Goal: Task Accomplishment & Management: Manage account settings

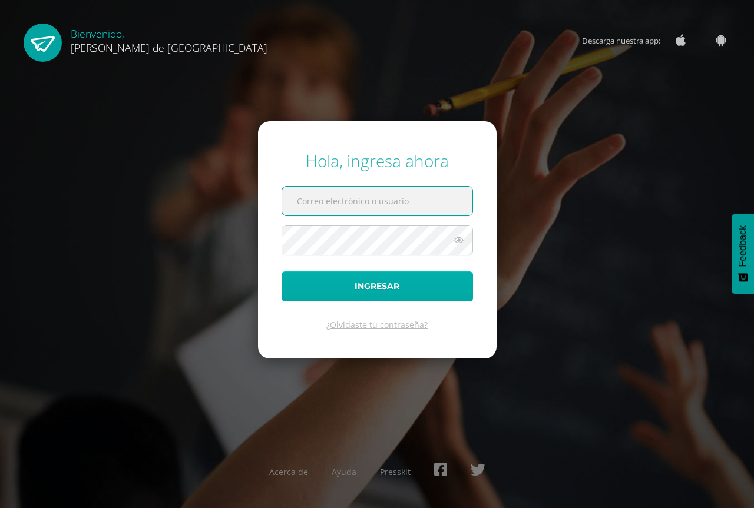
type input "maite@colegiovalles.com"
click at [397, 296] on button "Ingresar" at bounding box center [376, 286] width 191 height 30
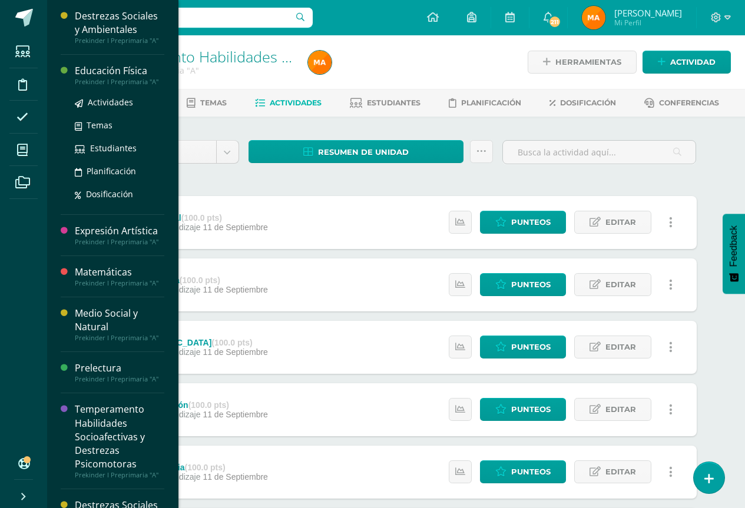
click at [121, 77] on div "Educación Física" at bounding box center [119, 71] width 89 height 14
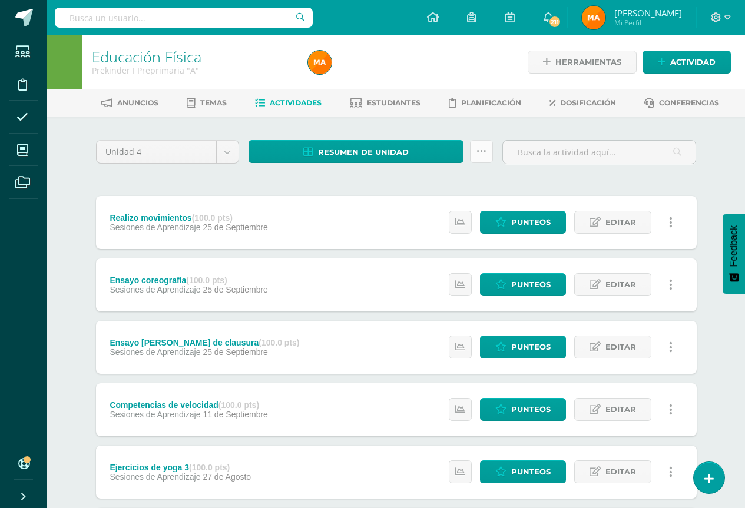
click at [485, 149] on icon at bounding box center [481, 152] width 10 height 10
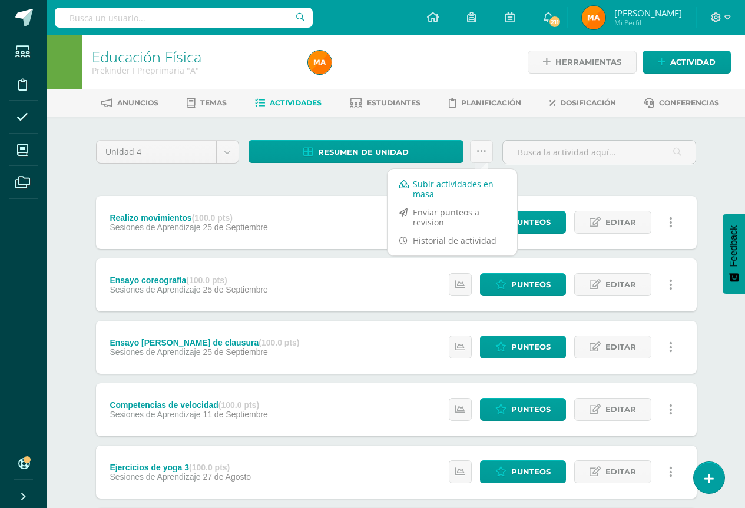
click at [452, 191] on link "Subir actividades en masa" at bounding box center [452, 189] width 130 height 28
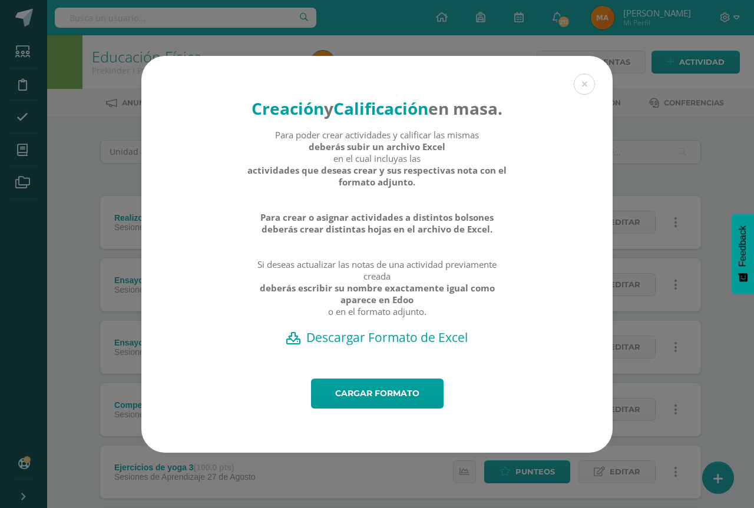
click at [353, 346] on h2 "Descargar Formato de Excel" at bounding box center [377, 337] width 430 height 16
click at [630, 111] on div "Creación y Calificación en masa. Para poder crear actividades y calificar las m…" at bounding box center [377, 254] width 744 height 397
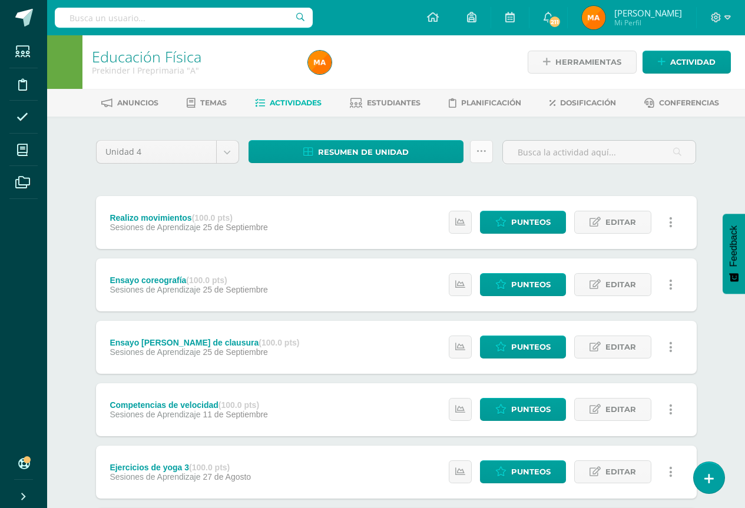
click at [472, 148] on link at bounding box center [481, 151] width 23 height 23
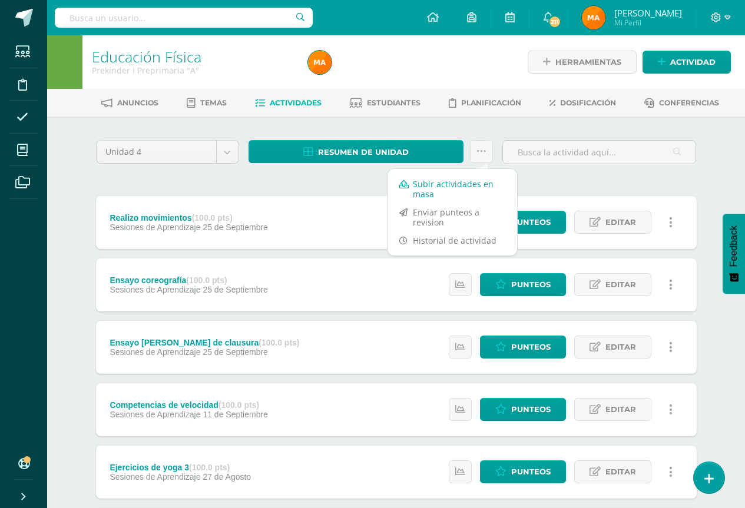
drag, startPoint x: 442, startPoint y: 170, endPoint x: 440, endPoint y: 180, distance: 10.2
click at [440, 180] on div "Subir actividades en masa Enviar punteos a revision Historial de actividad" at bounding box center [452, 212] width 131 height 88
click at [439, 183] on link "Subir actividades en masa" at bounding box center [452, 189] width 130 height 28
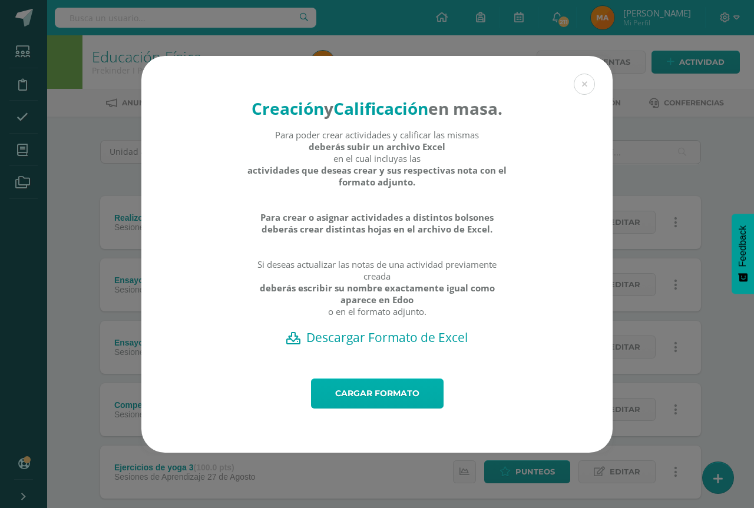
click at [399, 409] on link "Cargar formato" at bounding box center [377, 394] width 132 height 30
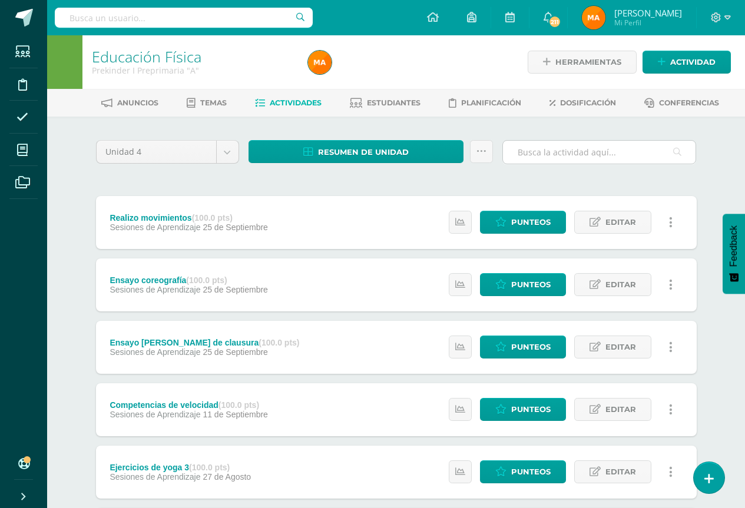
click at [671, 141] on input "text" at bounding box center [599, 152] width 193 height 23
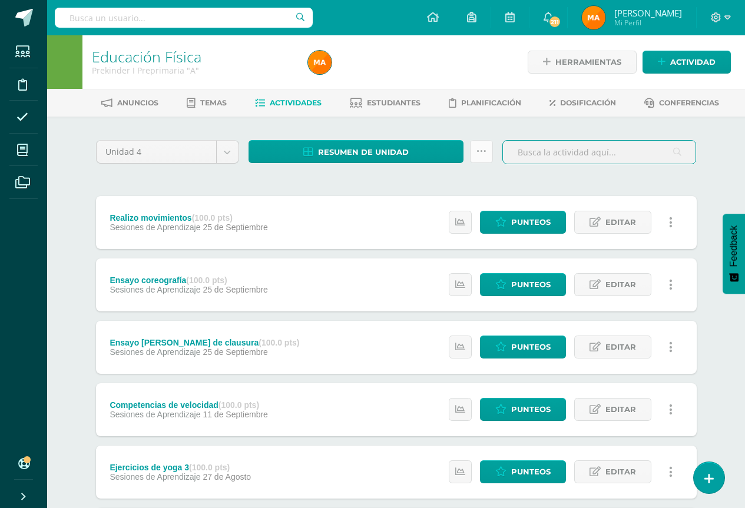
click at [470, 154] on link at bounding box center [481, 151] width 23 height 23
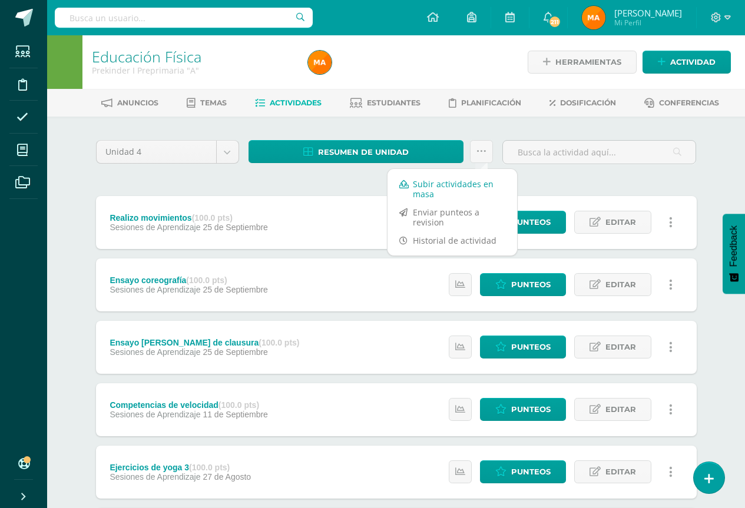
click at [443, 187] on link "Subir actividades en masa" at bounding box center [452, 189] width 130 height 28
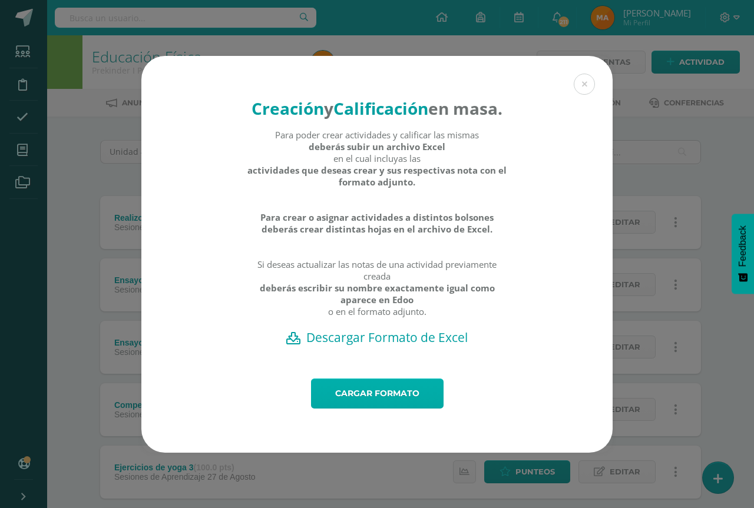
click at [380, 402] on link "Cargar formato" at bounding box center [377, 394] width 132 height 30
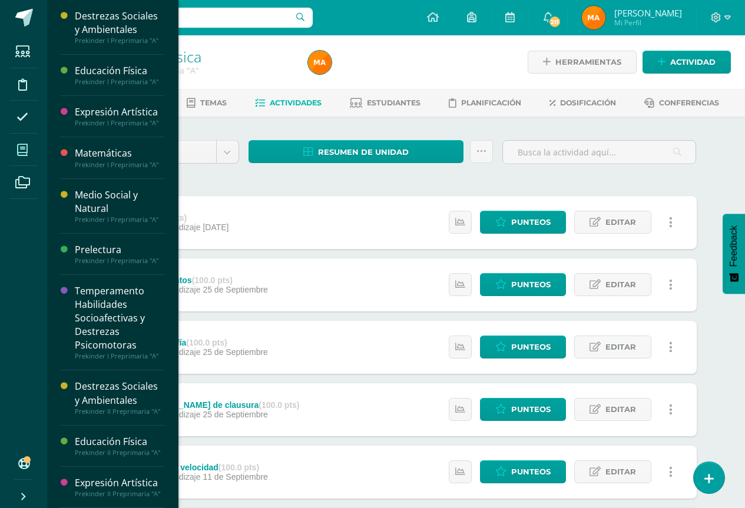
click at [30, 154] on span at bounding box center [22, 150] width 26 height 26
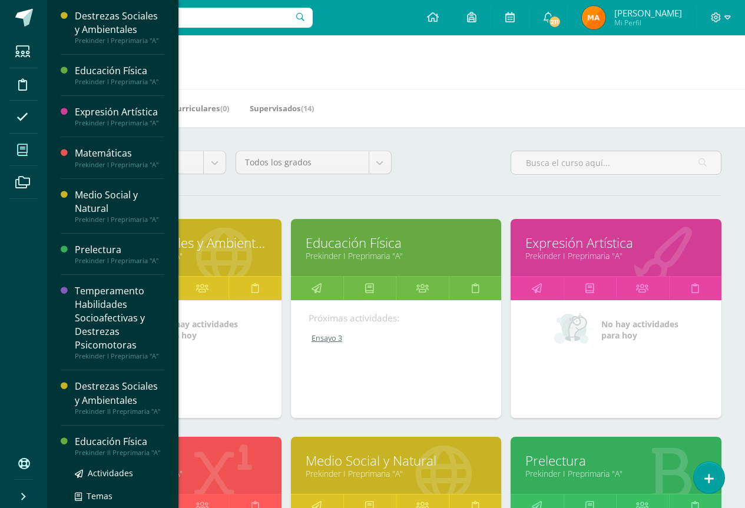
click at [117, 451] on div "Prekinder II Preprimaria "A"" at bounding box center [119, 453] width 89 height 8
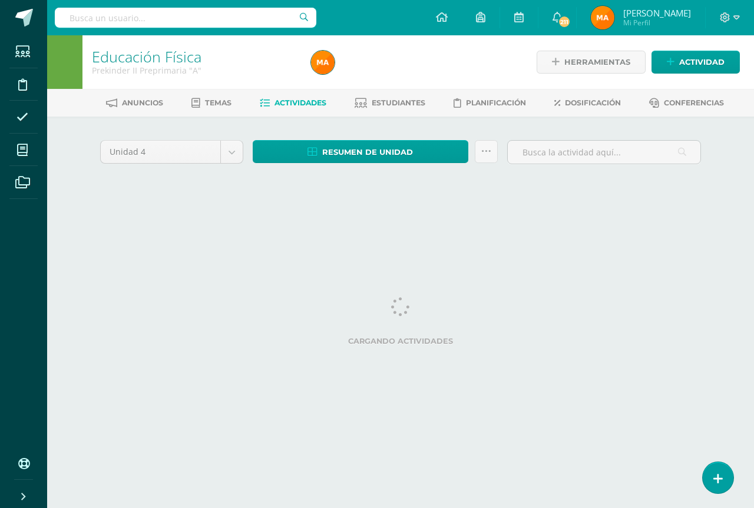
click at [497, 155] on div "Resumen de unidad Descargar como HTML Descargar como PDF Descargar como XLS Sub…" at bounding box center [375, 157] width 254 height 34
click at [491, 157] on link at bounding box center [486, 151] width 23 height 23
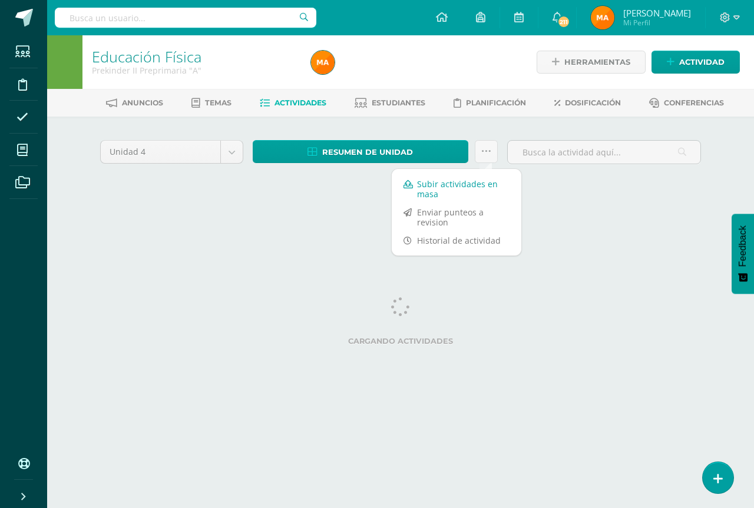
click at [436, 195] on link "Subir actividades en masa" at bounding box center [457, 189] width 130 height 28
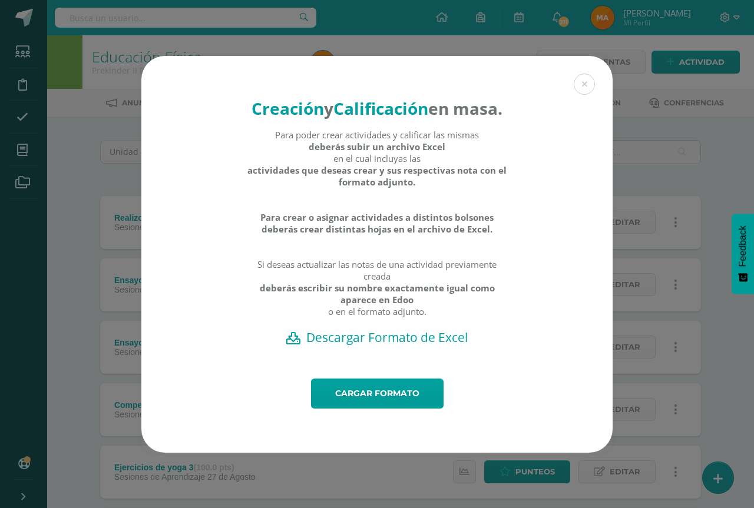
click at [352, 346] on h2 "Descargar Formato de Excel" at bounding box center [377, 337] width 430 height 16
click at [361, 409] on link "Cargar formato" at bounding box center [377, 394] width 132 height 30
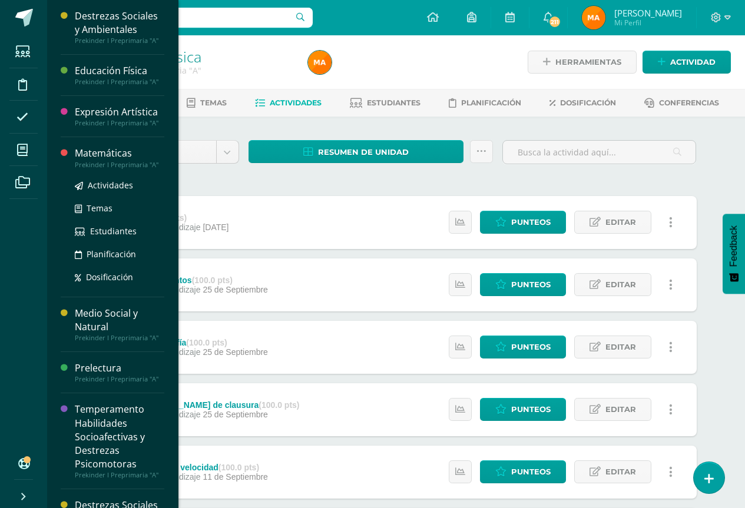
click at [112, 161] on div "Prekinder I Preprimaria "A"" at bounding box center [119, 165] width 89 height 8
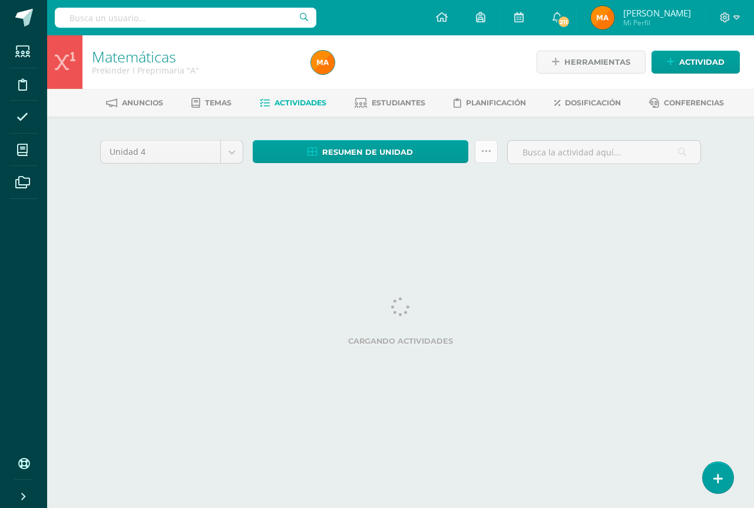
click at [481, 152] on icon at bounding box center [486, 152] width 10 height 10
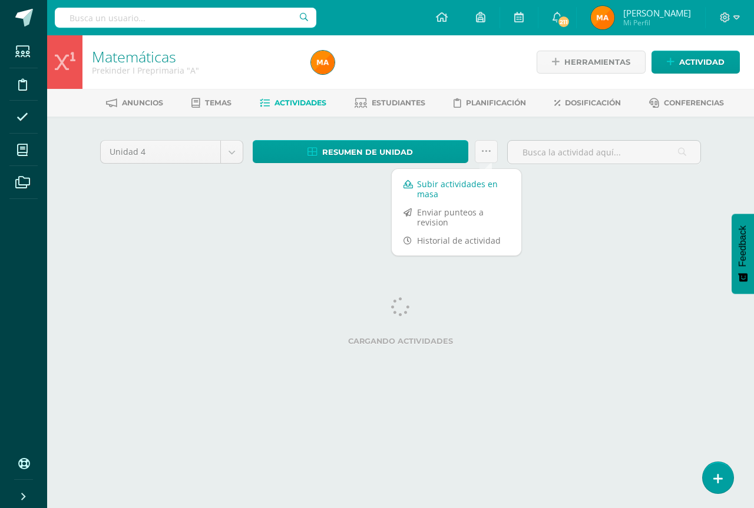
click at [438, 185] on link "Subir actividades en masa" at bounding box center [457, 189] width 130 height 28
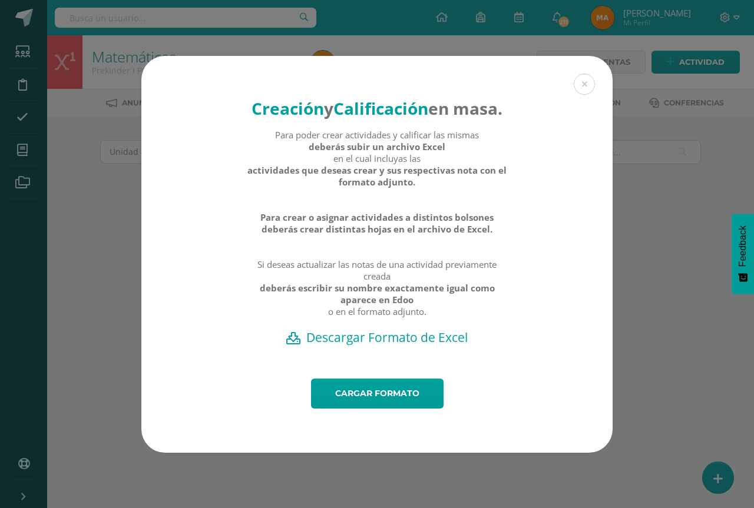
click at [370, 346] on h2 "Descargar Formato de Excel" at bounding box center [377, 337] width 430 height 16
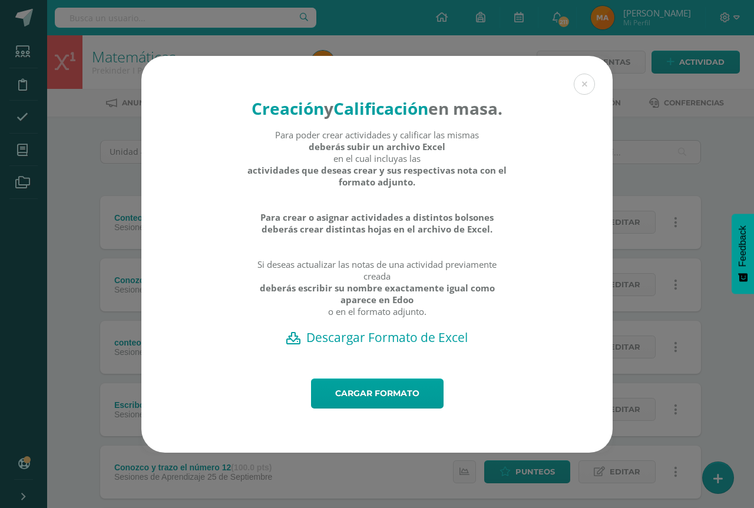
click at [623, 180] on div "Creación y Calificación en masa. Para poder crear actividades y calificar las m…" at bounding box center [377, 254] width 744 height 397
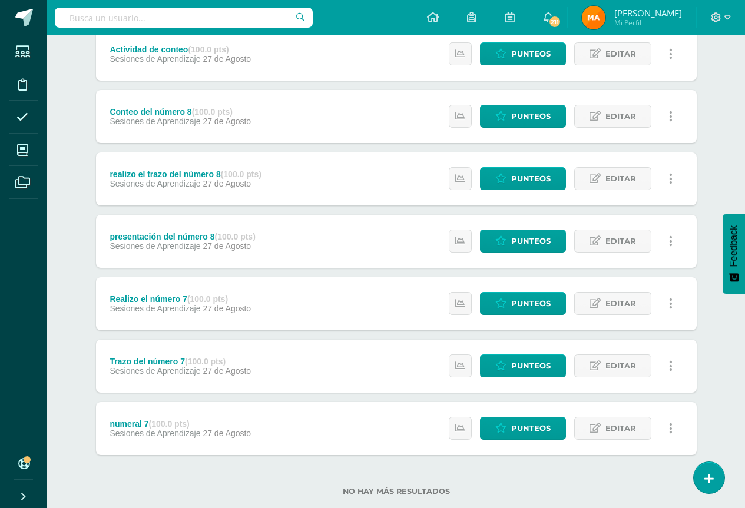
scroll to position [1001, 0]
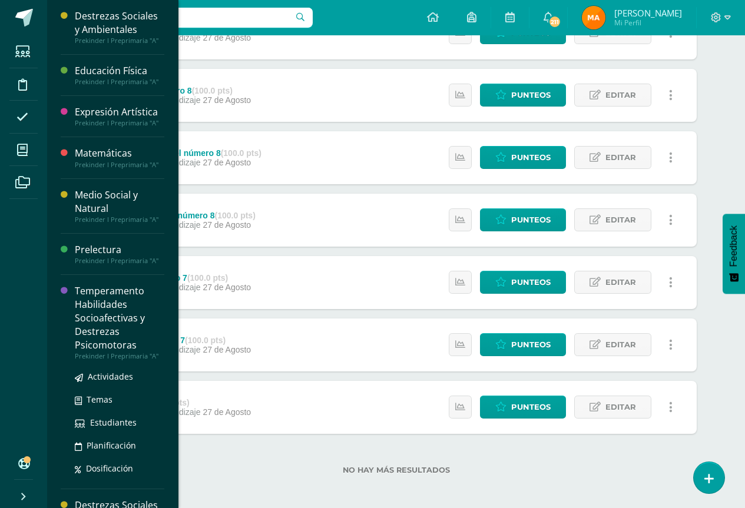
click at [87, 319] on div "Temperamento Habilidades Socioafectivas y Destrezas Psicomotoras" at bounding box center [119, 318] width 89 height 68
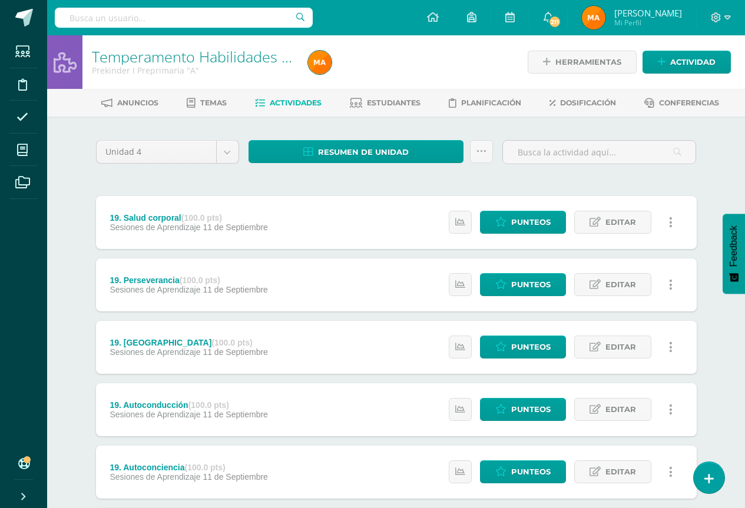
drag, startPoint x: 432, startPoint y: 70, endPoint x: 389, endPoint y: 319, distance: 252.0
click at [436, 52] on div at bounding box center [413, 62] width 221 height 54
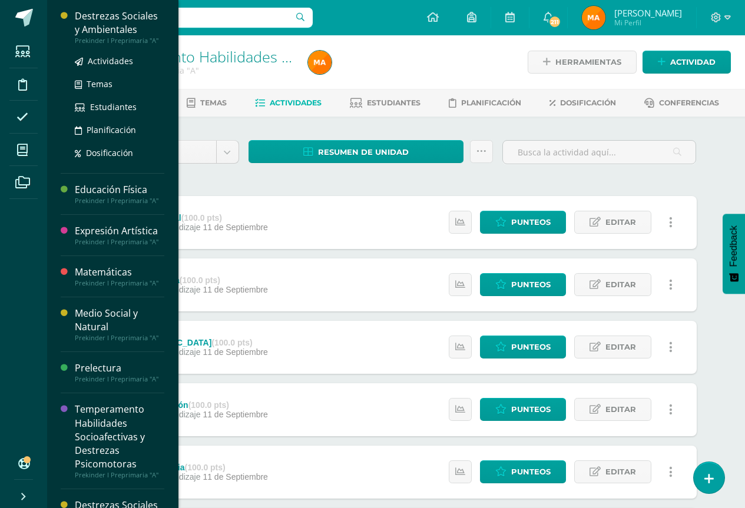
click at [93, 39] on div "Prekinder I Preprimaria "A"" at bounding box center [119, 41] width 89 height 8
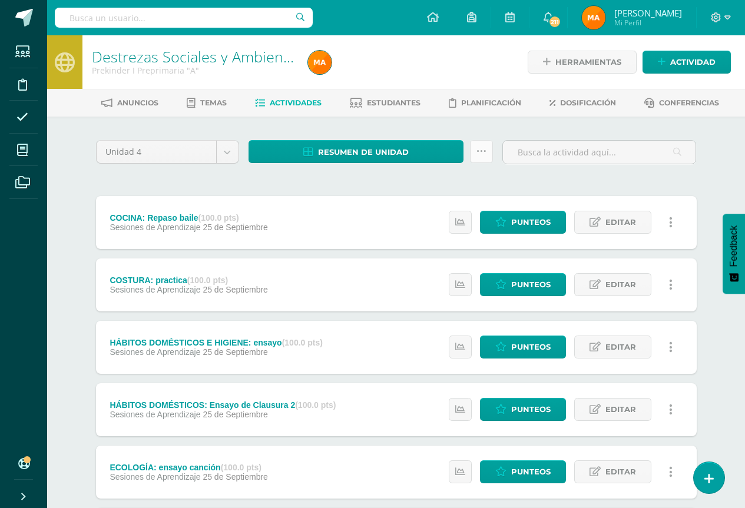
click at [479, 153] on icon at bounding box center [481, 152] width 10 height 10
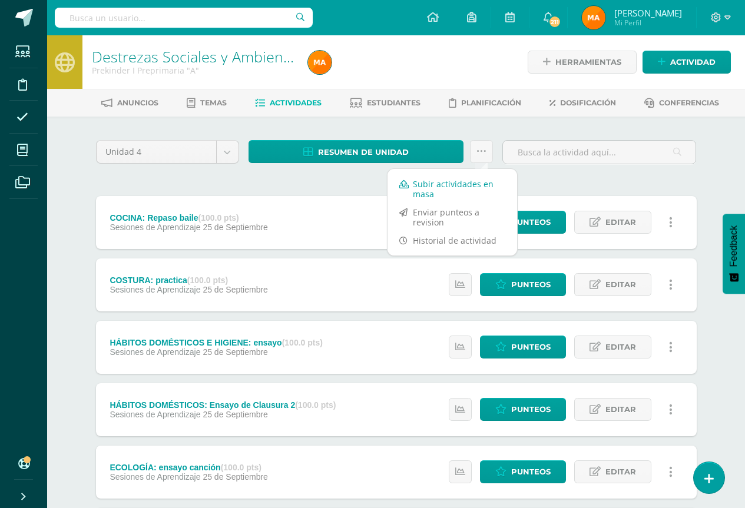
click at [450, 194] on link "Subir actividades en masa" at bounding box center [452, 189] width 130 height 28
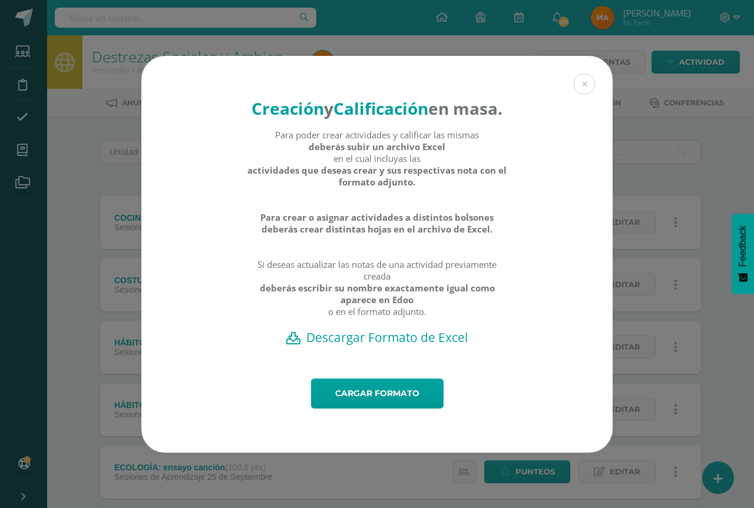
click at [360, 341] on h2 "Descargar Formato de Excel" at bounding box center [377, 337] width 430 height 16
click at [351, 404] on link "Cargar formato" at bounding box center [377, 394] width 132 height 30
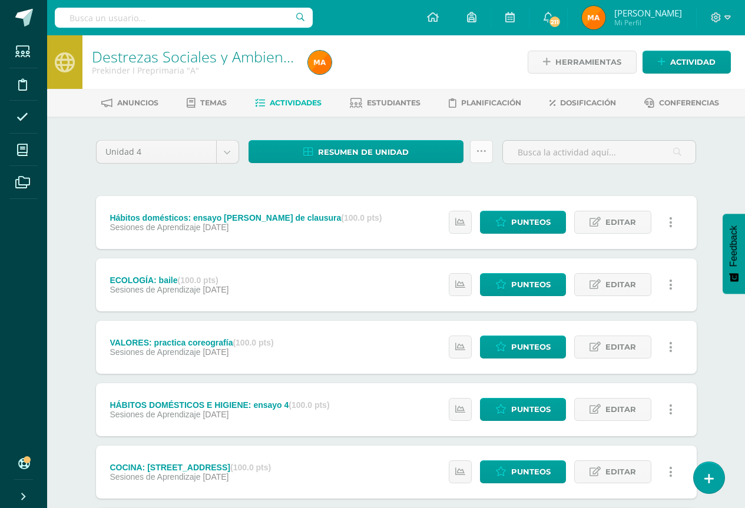
click at [482, 154] on icon at bounding box center [481, 152] width 10 height 10
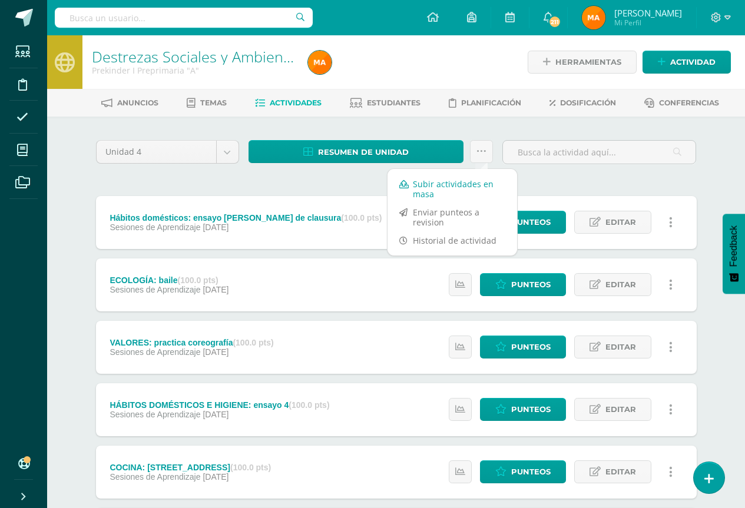
click at [466, 175] on link "Subir actividades en masa" at bounding box center [452, 189] width 130 height 28
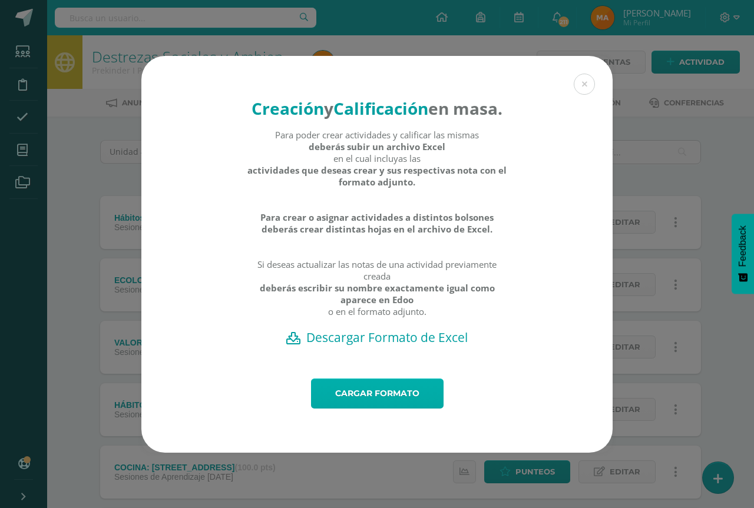
click at [399, 397] on link "Cargar formato" at bounding box center [377, 394] width 132 height 30
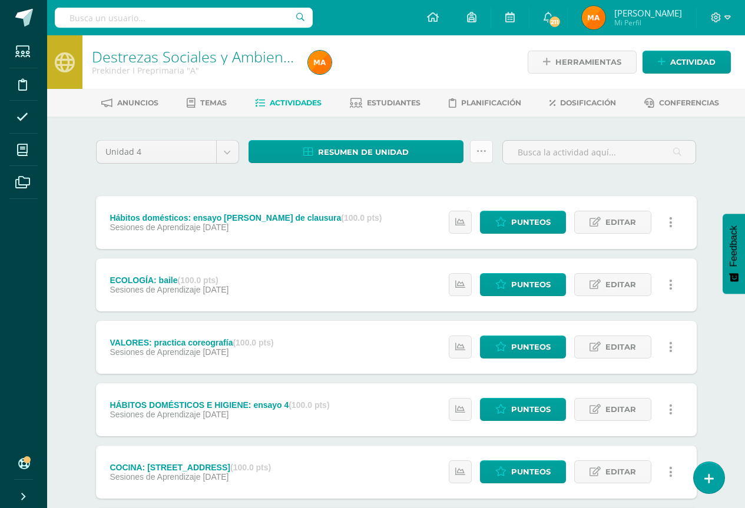
click at [487, 158] on link at bounding box center [481, 151] width 23 height 23
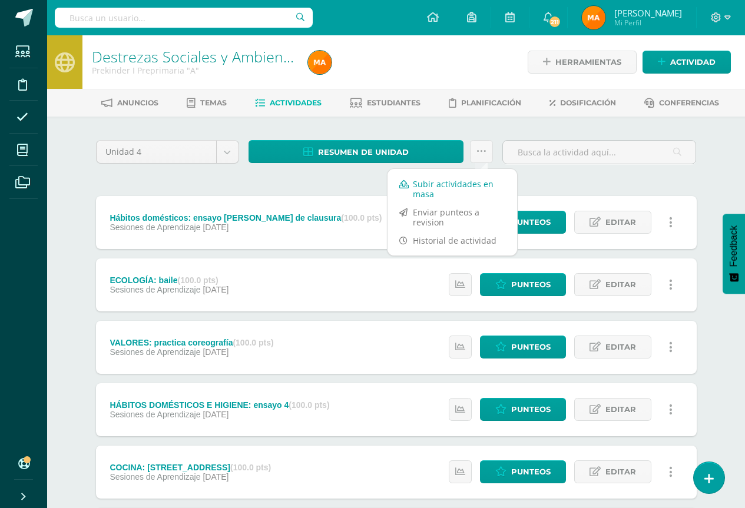
click at [461, 197] on link "Subir actividades en masa" at bounding box center [452, 189] width 130 height 28
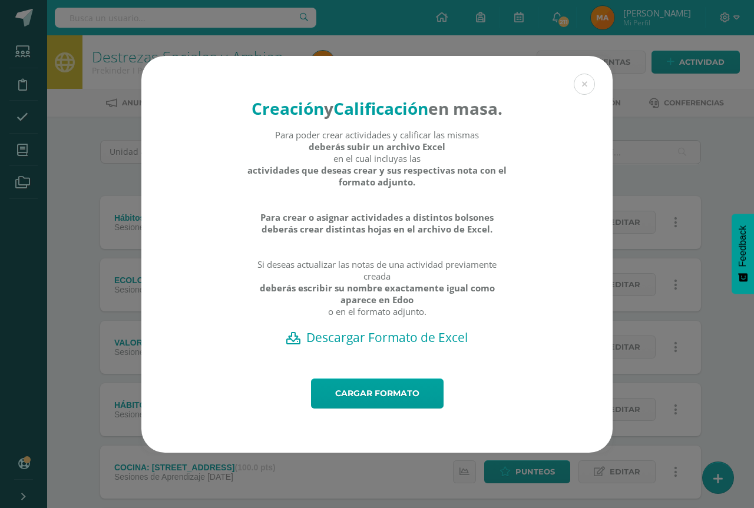
click at [382, 346] on h2 "Descargar Formato de Excel" at bounding box center [377, 337] width 430 height 16
click at [229, 360] on div "Creación y Calificación en masa. Para poder crear actividades y calificar las m…" at bounding box center [376, 217] width 471 height 323
click at [370, 409] on link "Cargar formato" at bounding box center [377, 394] width 132 height 30
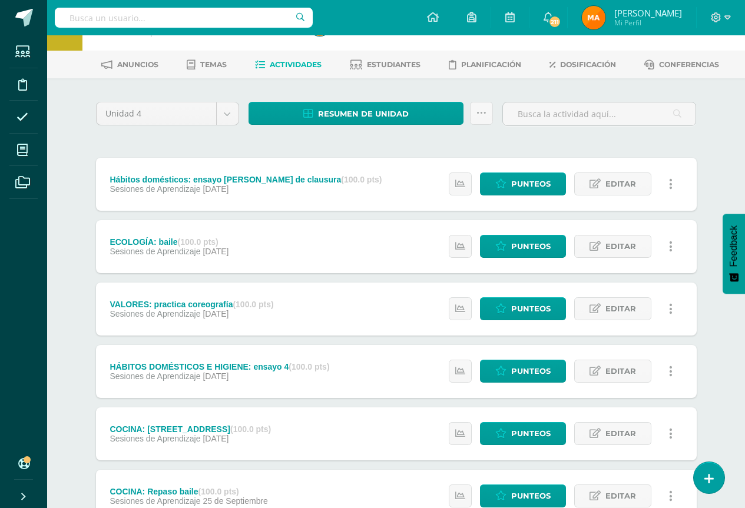
scroll to position [59, 0]
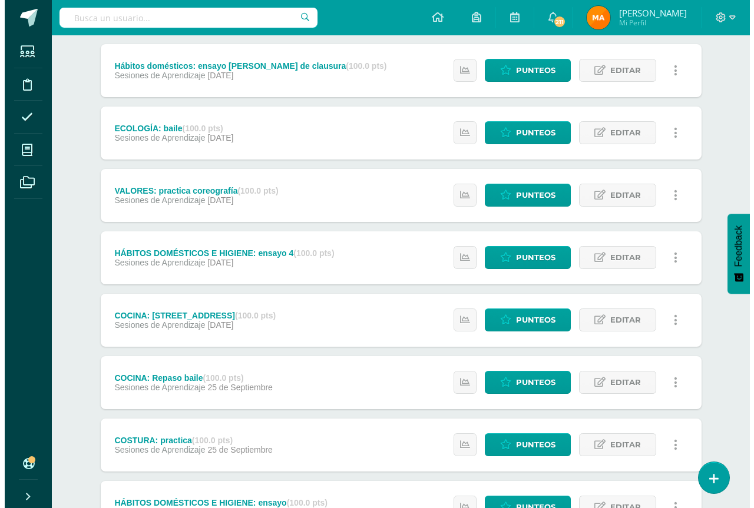
scroll to position [177, 0]
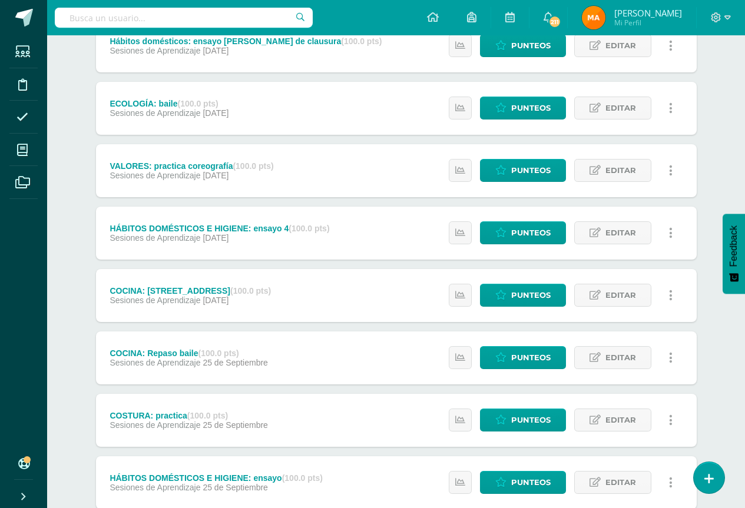
click at [669, 299] on icon at bounding box center [671, 295] width 4 height 13
click at [618, 353] on link "Eliminar" at bounding box center [648, 352] width 121 height 18
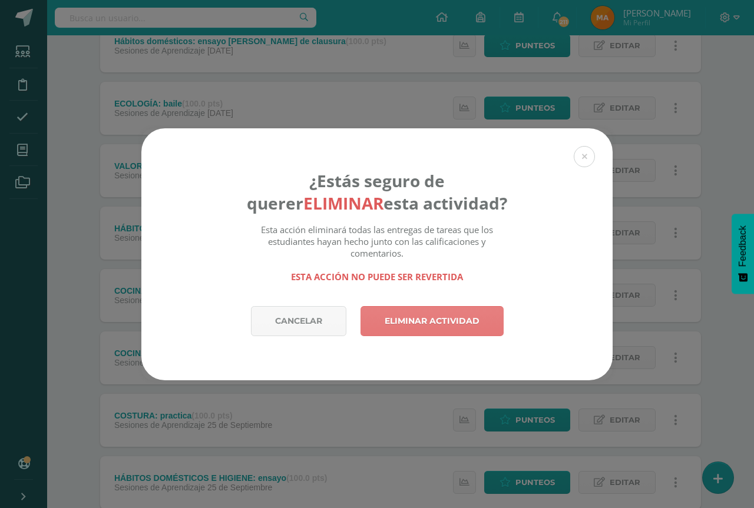
click at [429, 326] on link "Eliminar actividad" at bounding box center [431, 321] width 143 height 30
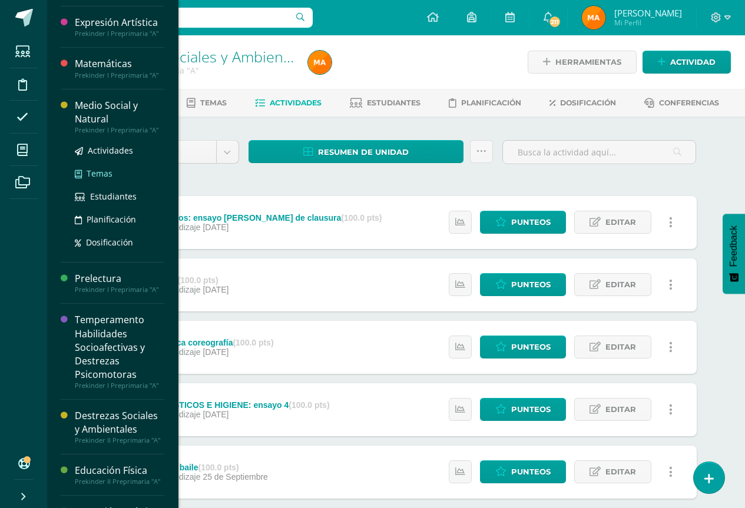
scroll to position [118, 0]
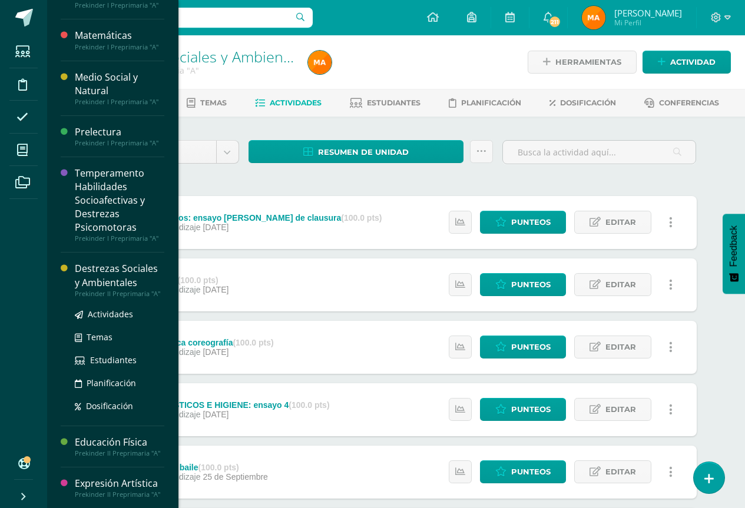
click at [132, 273] on div "Destrezas Sociales y Ambientales" at bounding box center [119, 275] width 89 height 27
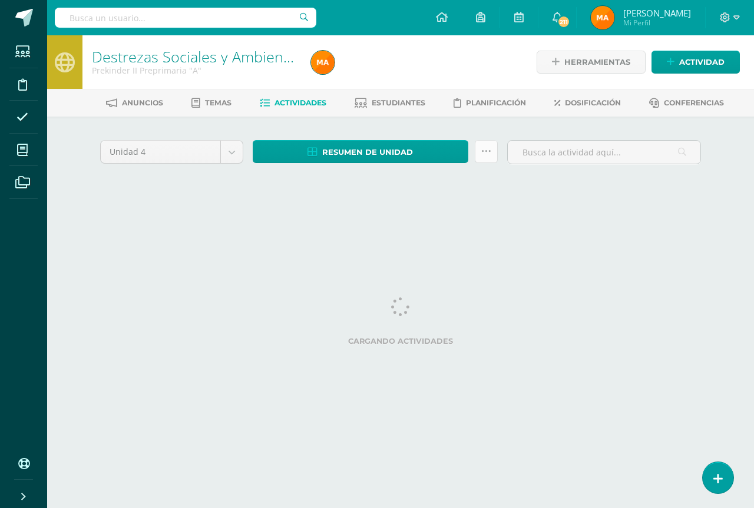
click at [482, 152] on icon at bounding box center [486, 152] width 10 height 10
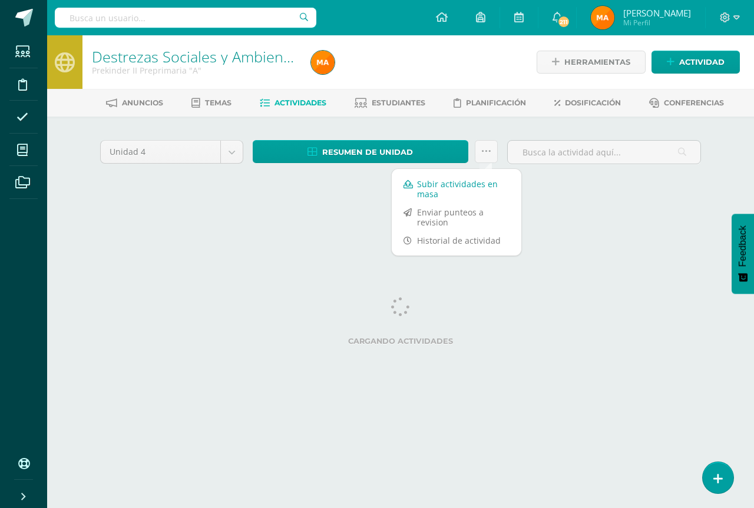
click at [463, 182] on link "Subir actividades en masa" at bounding box center [457, 189] width 130 height 28
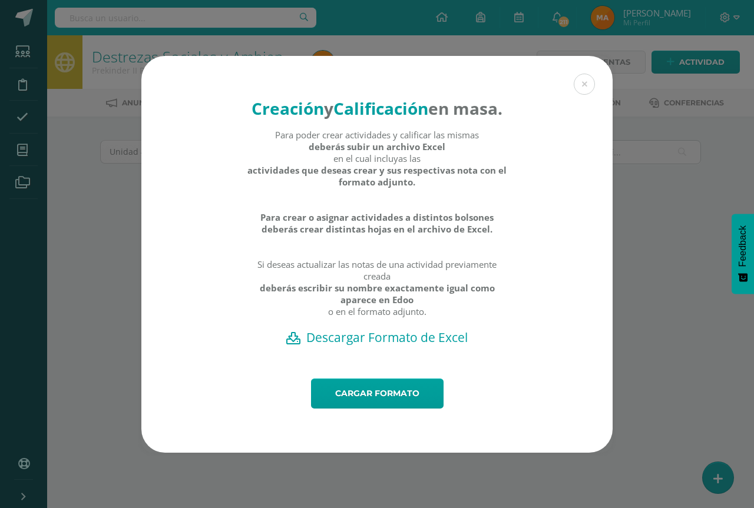
click at [329, 346] on h2 "Descargar Formato de Excel" at bounding box center [377, 337] width 430 height 16
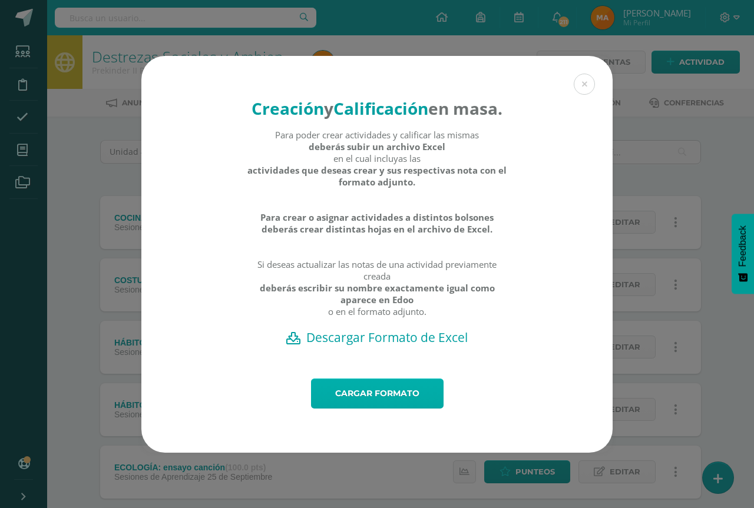
click at [371, 405] on link "Cargar formato" at bounding box center [377, 394] width 132 height 30
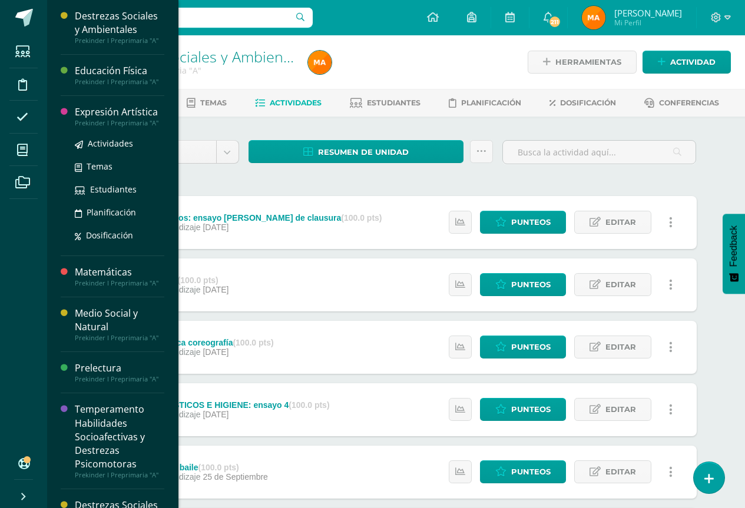
click at [126, 121] on div "Prekinder I Preprimaria "A"" at bounding box center [119, 123] width 89 height 8
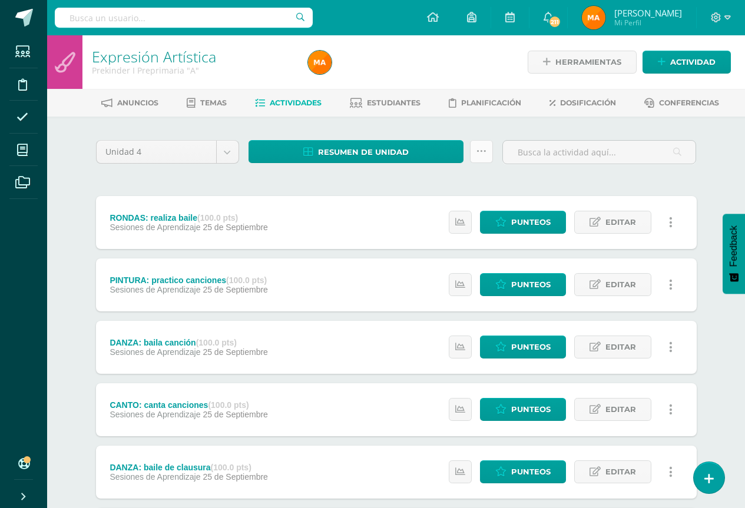
click at [472, 148] on link at bounding box center [481, 151] width 23 height 23
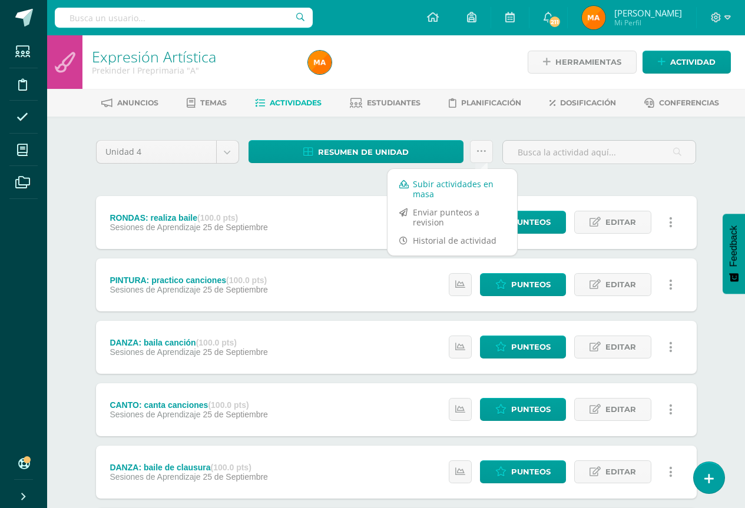
click at [449, 177] on link "Subir actividades en masa" at bounding box center [452, 189] width 130 height 28
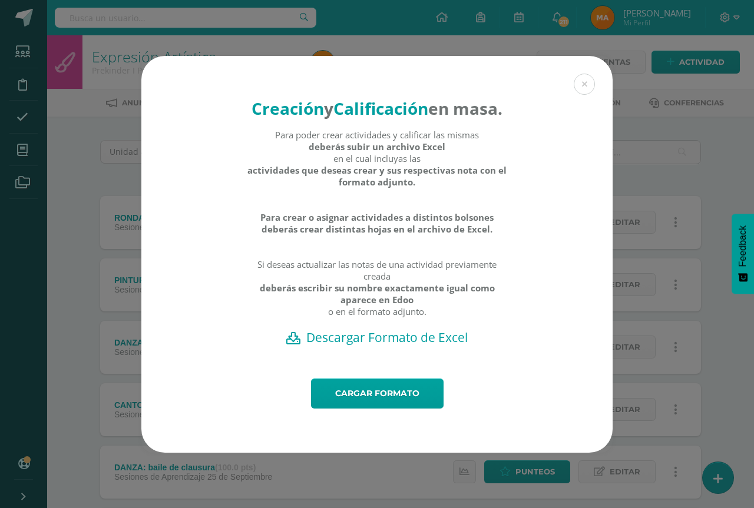
click at [368, 346] on h2 "Descargar Formato de Excel" at bounding box center [377, 337] width 430 height 16
click at [354, 420] on div "Cargar formato" at bounding box center [376, 416] width 471 height 74
click at [354, 409] on link "Cargar formato" at bounding box center [377, 394] width 132 height 30
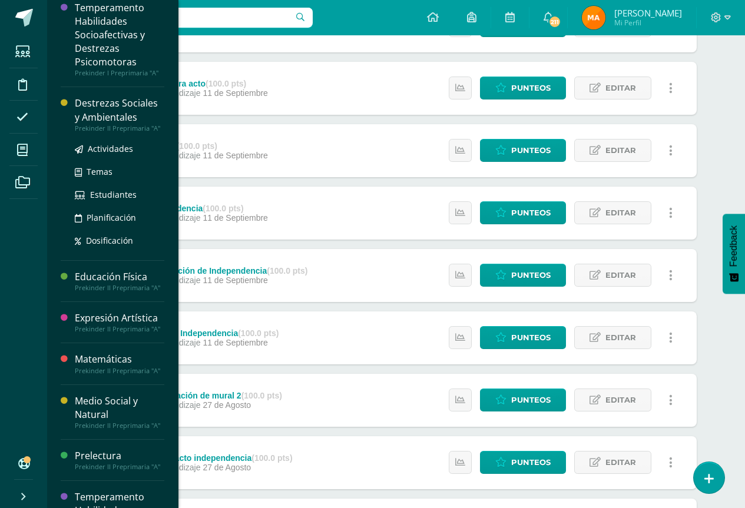
scroll to position [294, 0]
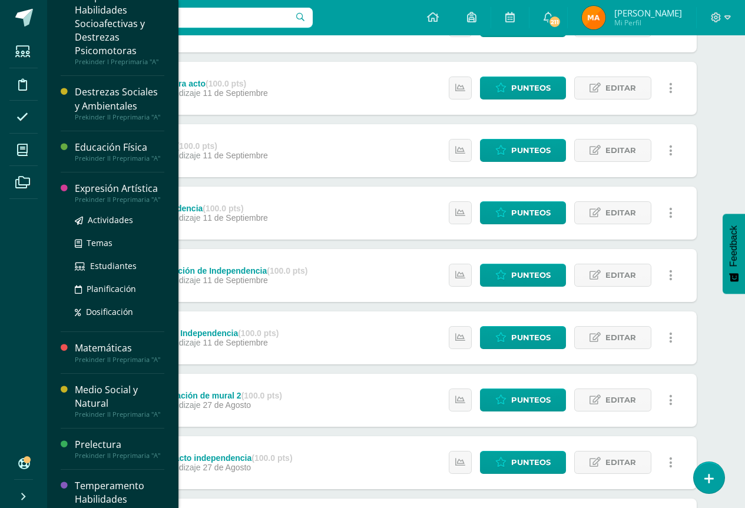
click at [122, 194] on div "Expresión Artística" at bounding box center [119, 189] width 89 height 14
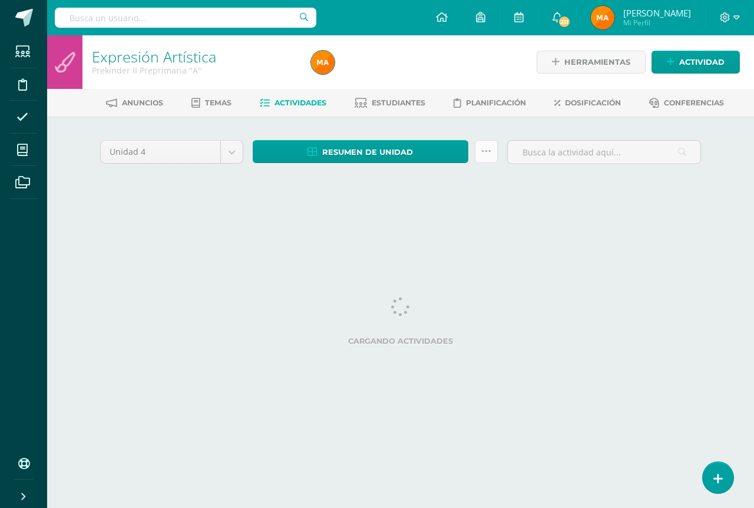
click at [487, 150] on icon at bounding box center [486, 152] width 10 height 10
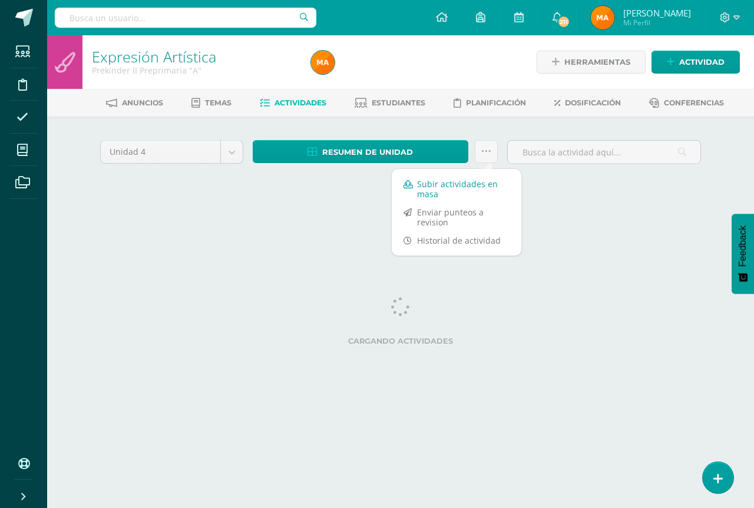
click at [449, 190] on link "Subir actividades en masa" at bounding box center [457, 189] width 130 height 28
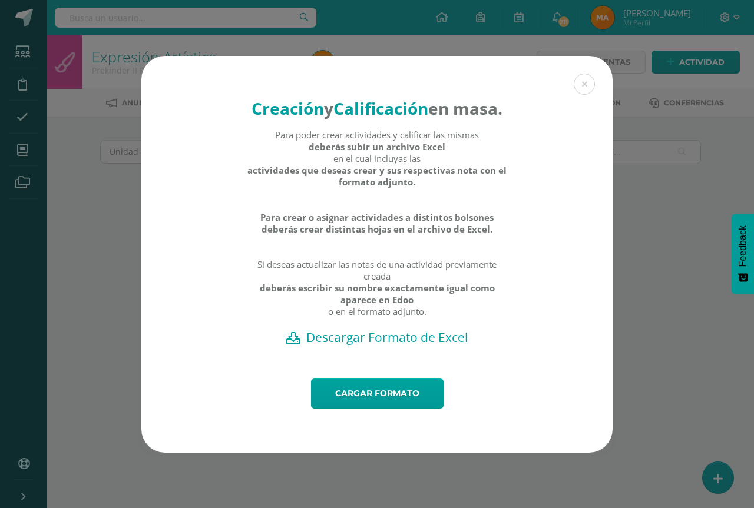
click at [403, 344] on h2 "Descargar Formato de Excel" at bounding box center [377, 337] width 430 height 16
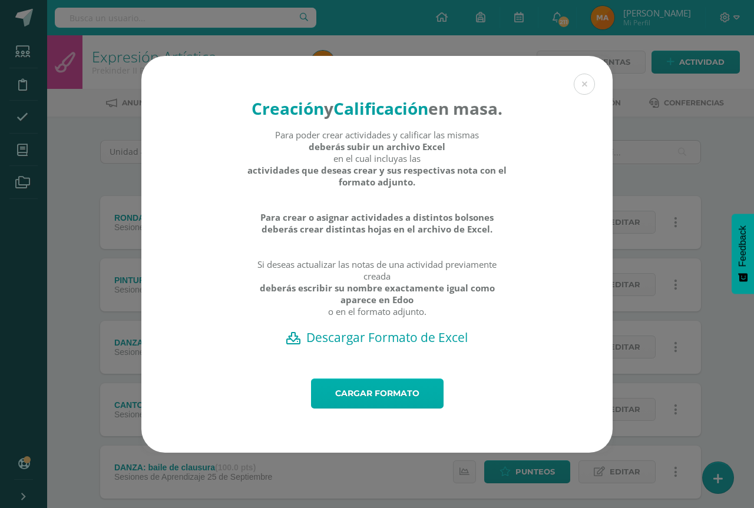
click at [394, 389] on link "Cargar formato" at bounding box center [377, 394] width 132 height 30
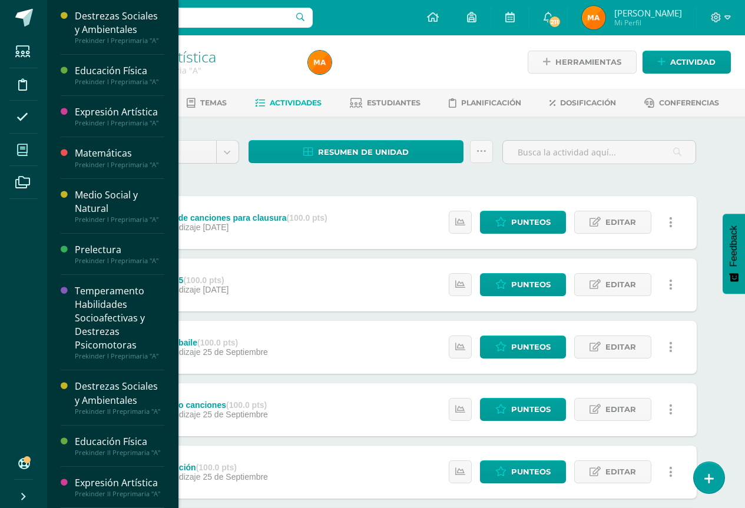
click at [28, 143] on span at bounding box center [22, 150] width 26 height 26
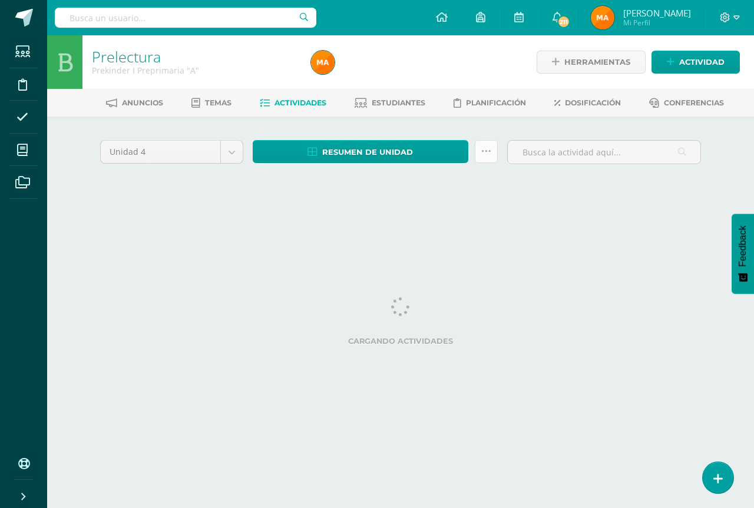
click at [483, 154] on icon at bounding box center [486, 152] width 10 height 10
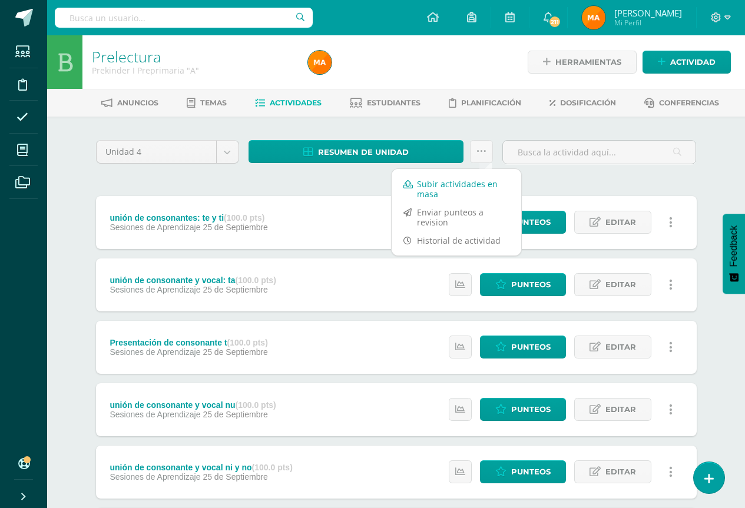
click at [443, 190] on link "Subir actividades en masa" at bounding box center [457, 189] width 130 height 28
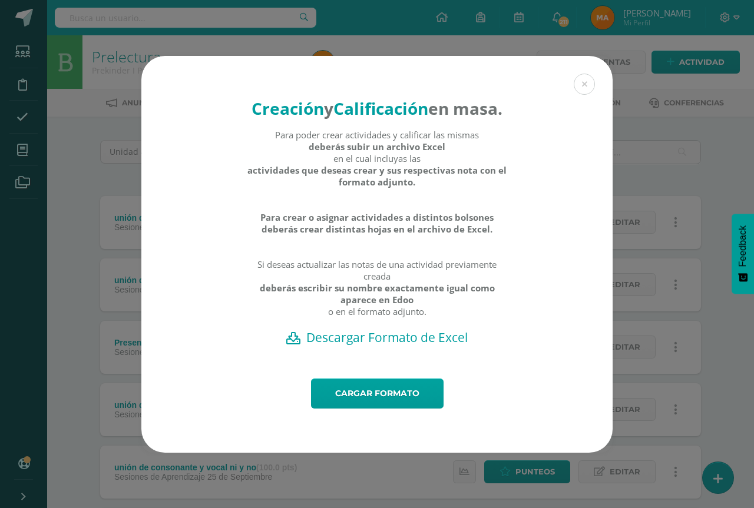
click at [364, 346] on h2 "Descargar Formato de Excel" at bounding box center [377, 337] width 430 height 16
click at [379, 407] on link "Cargar formato" at bounding box center [377, 394] width 132 height 30
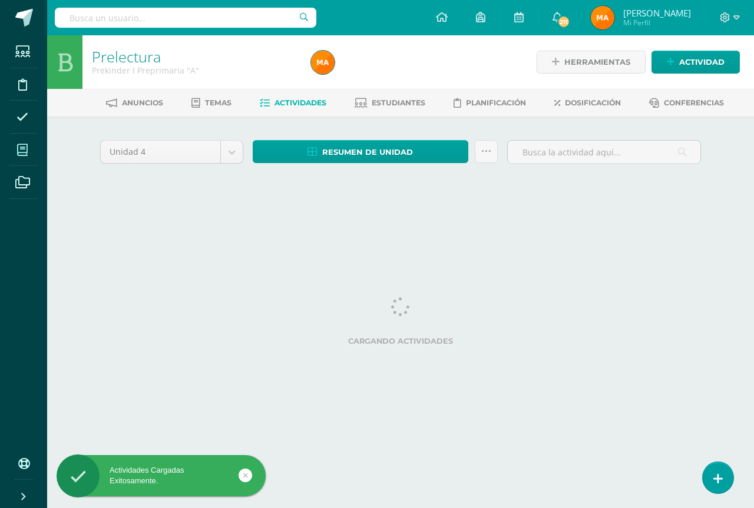
click at [21, 142] on span at bounding box center [22, 150] width 26 height 26
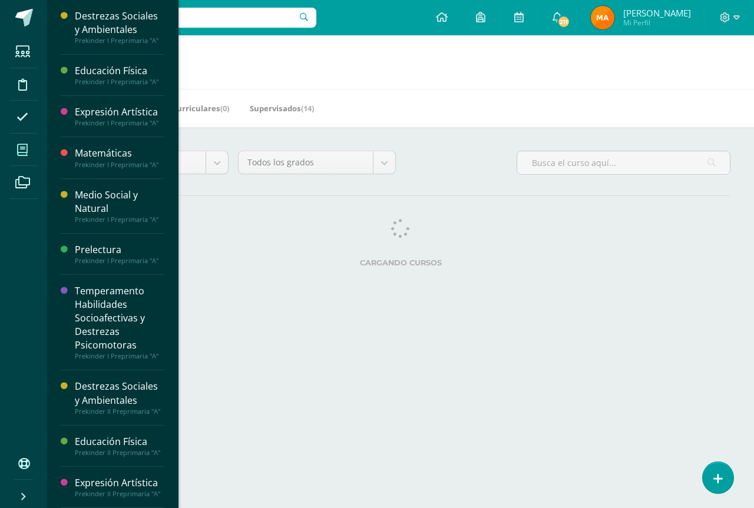
click at [27, 150] on icon at bounding box center [22, 150] width 11 height 12
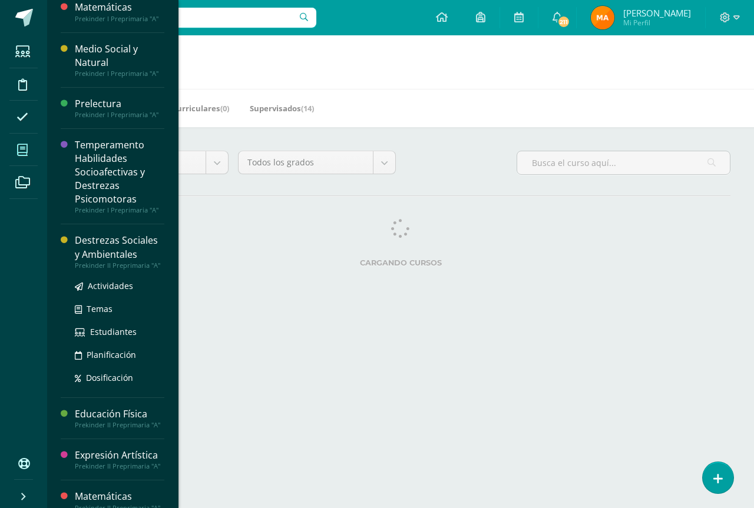
scroll to position [233, 0]
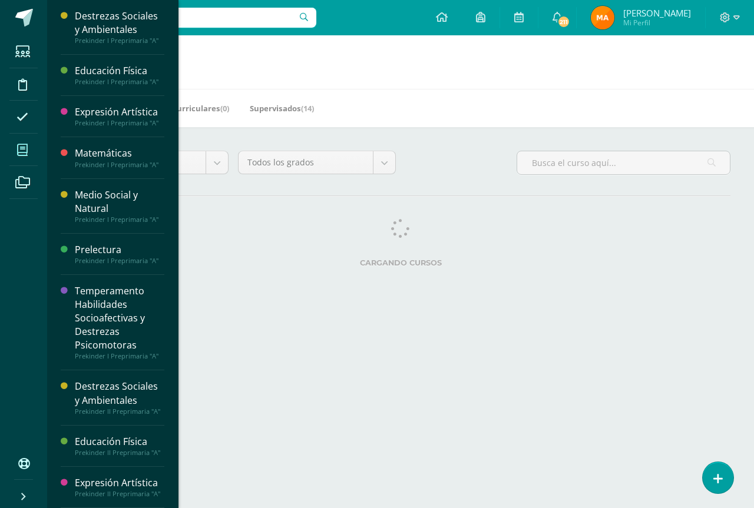
click at [20, 151] on icon at bounding box center [22, 150] width 11 height 12
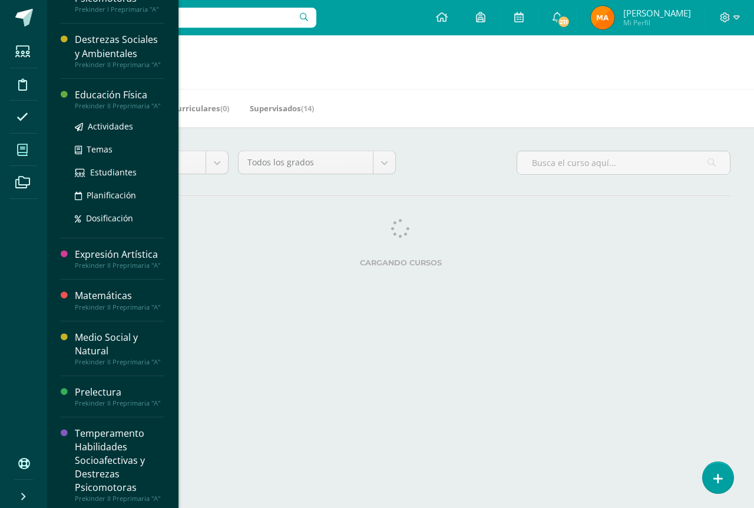
scroll to position [350, 0]
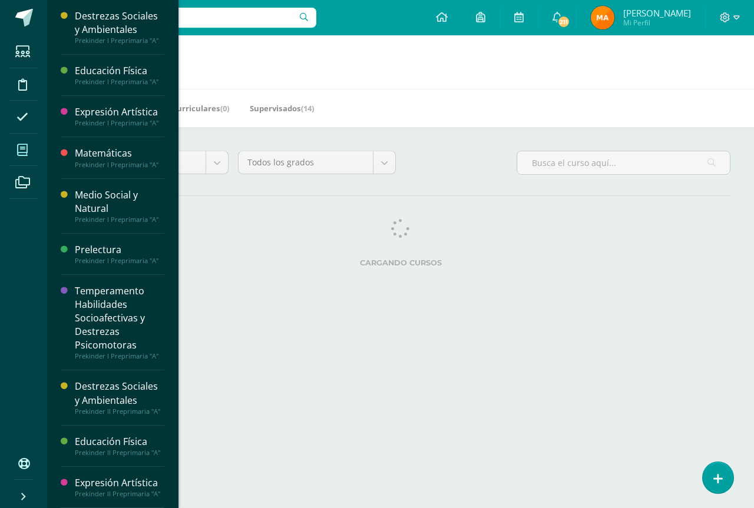
click at [17, 145] on icon at bounding box center [22, 150] width 11 height 12
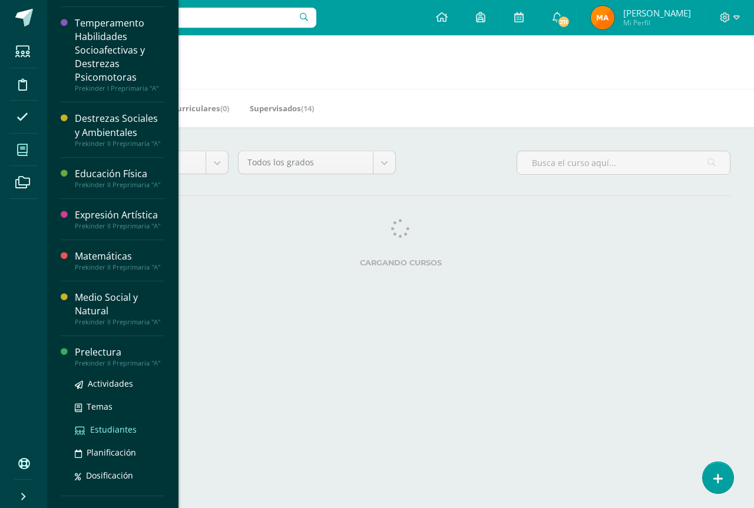
scroll to position [301, 0]
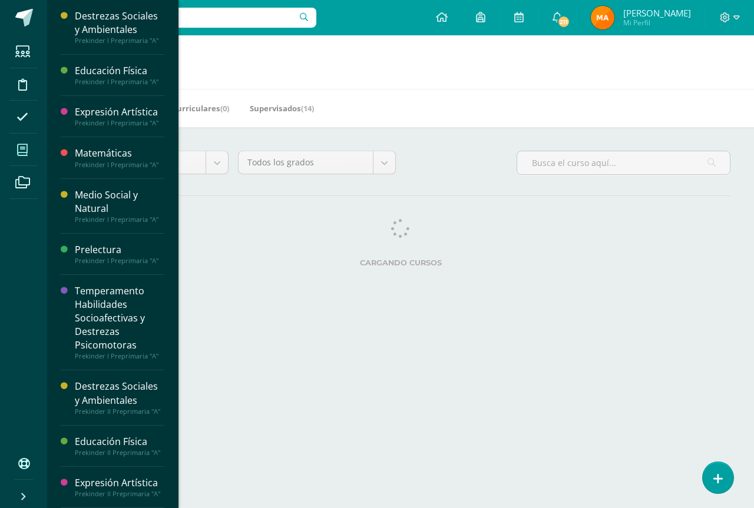
click at [28, 155] on icon at bounding box center [22, 150] width 11 height 12
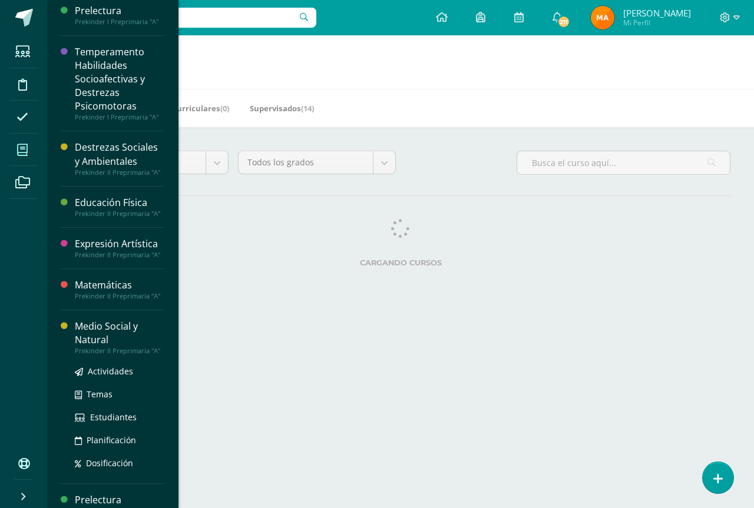
scroll to position [286, 0]
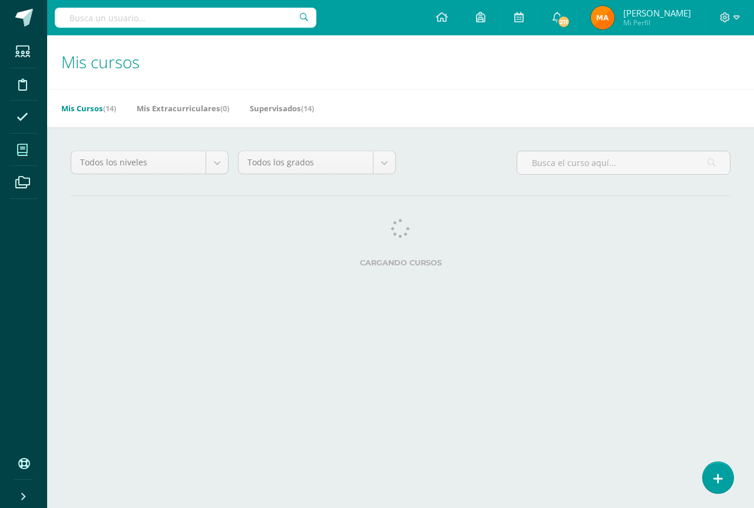
click at [125, 296] on html "Estudiantes Disciplina Asistencia Mis cursos Archivos Soporte Ayuda Reportar un…" at bounding box center [377, 148] width 754 height 296
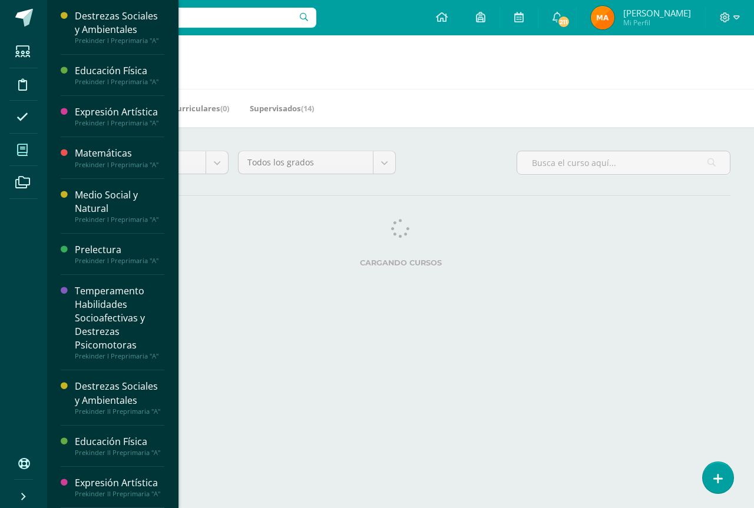
click at [11, 144] on span at bounding box center [22, 150] width 26 height 26
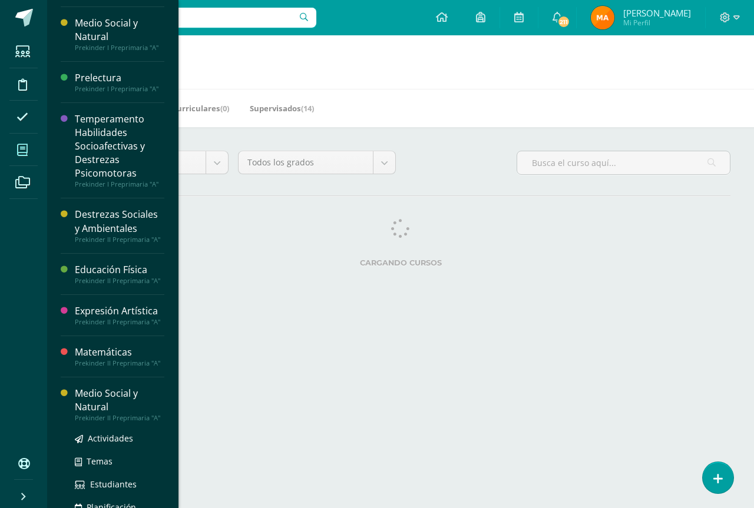
scroll to position [268, 0]
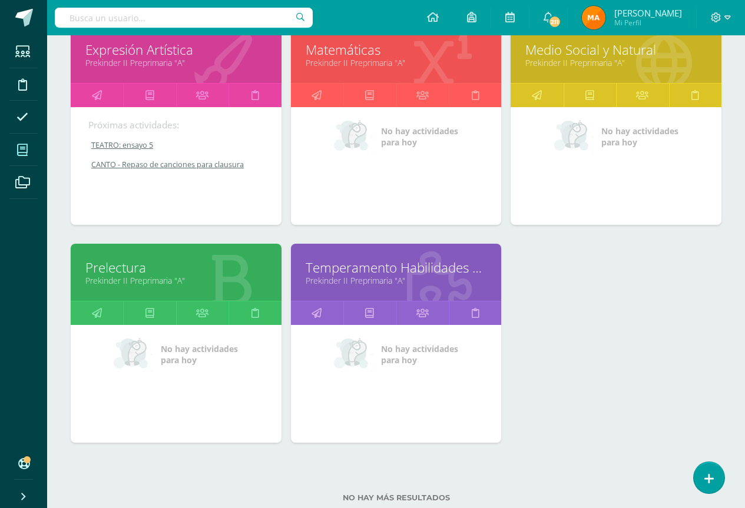
scroll to position [851, 0]
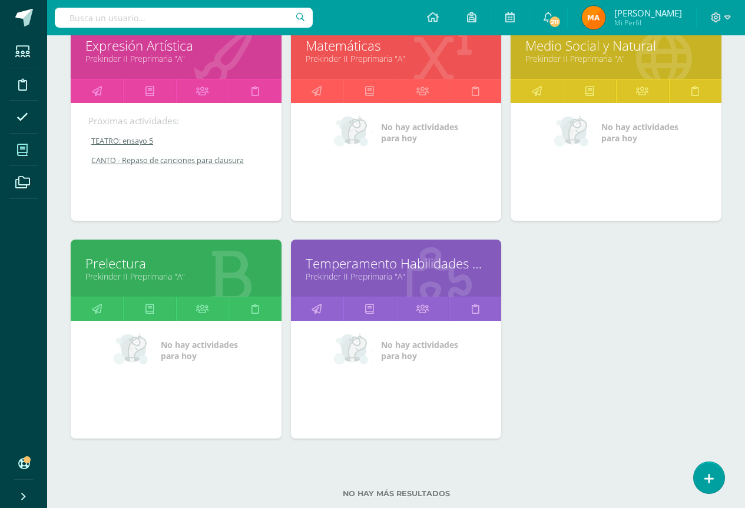
click at [171, 251] on div "Prelectura Prekinder II Preprimaria "A"" at bounding box center [176, 268] width 211 height 57
click at [155, 265] on link "Prelectura" at bounding box center [175, 263] width 181 height 18
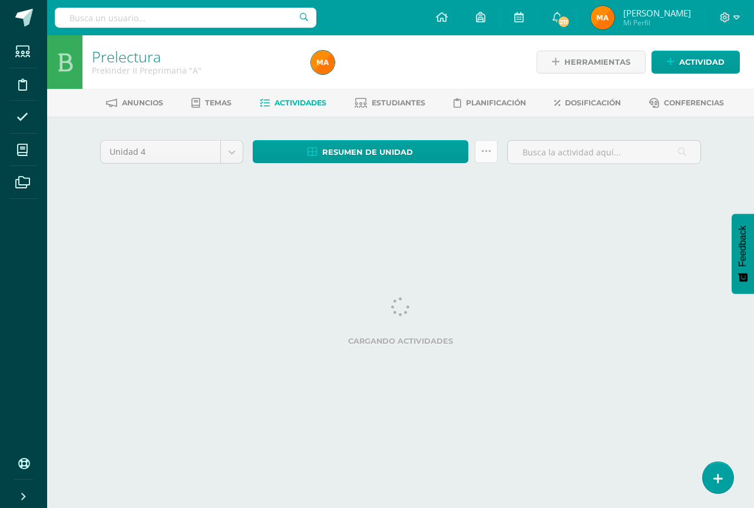
click at [496, 158] on link at bounding box center [486, 151] width 23 height 23
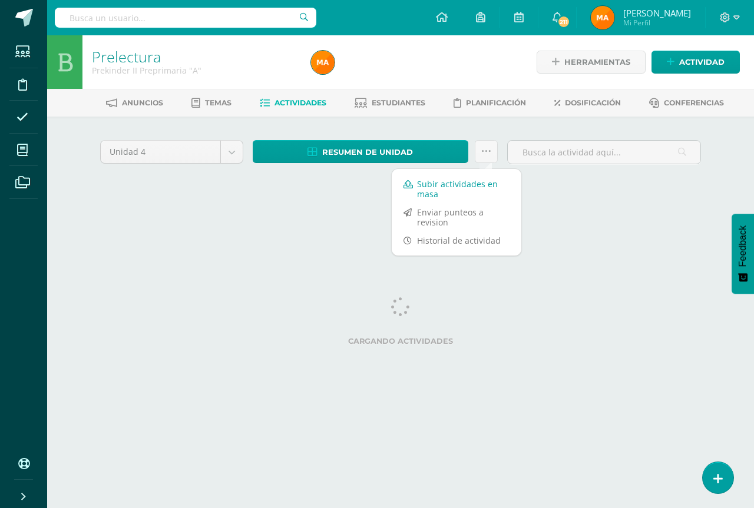
click at [466, 188] on link "Subir actividades en masa" at bounding box center [457, 189] width 130 height 28
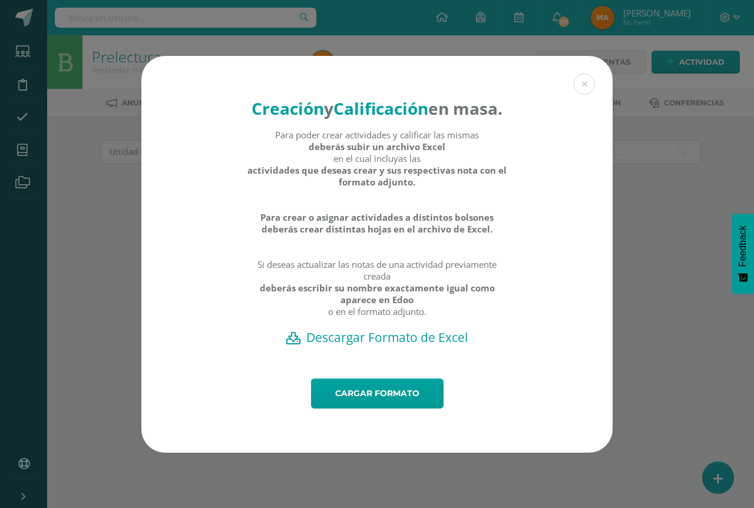
click at [416, 346] on h2 "Descargar Formato de Excel" at bounding box center [377, 337] width 430 height 16
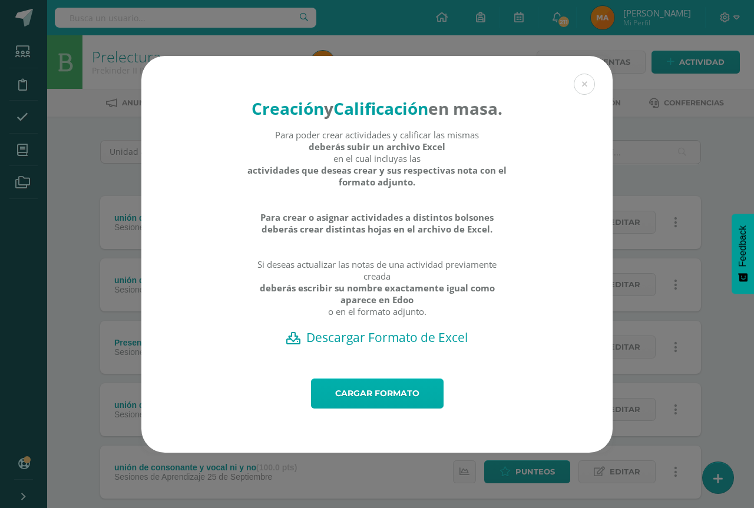
click at [407, 404] on link "Cargar formato" at bounding box center [377, 394] width 132 height 30
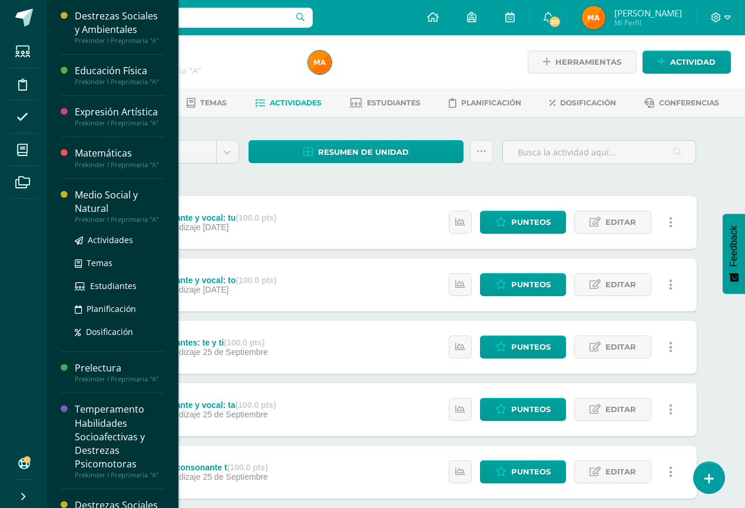
click at [130, 211] on div "Medio Social y Natural" at bounding box center [119, 201] width 89 height 27
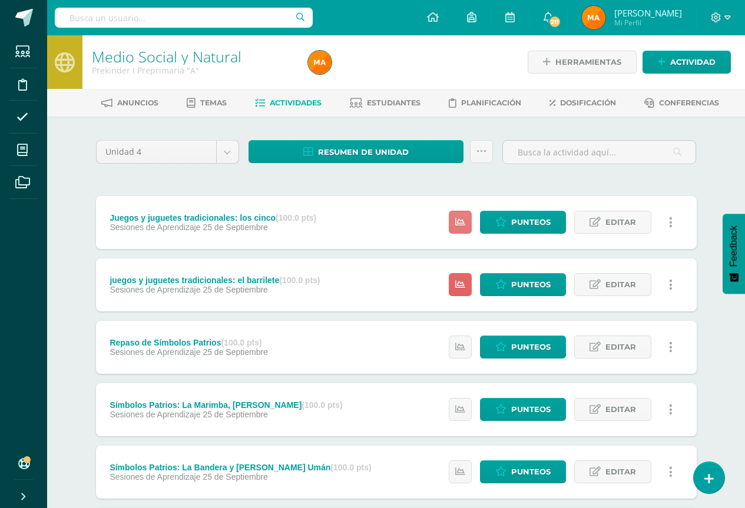
click at [469, 225] on link at bounding box center [460, 222] width 23 height 23
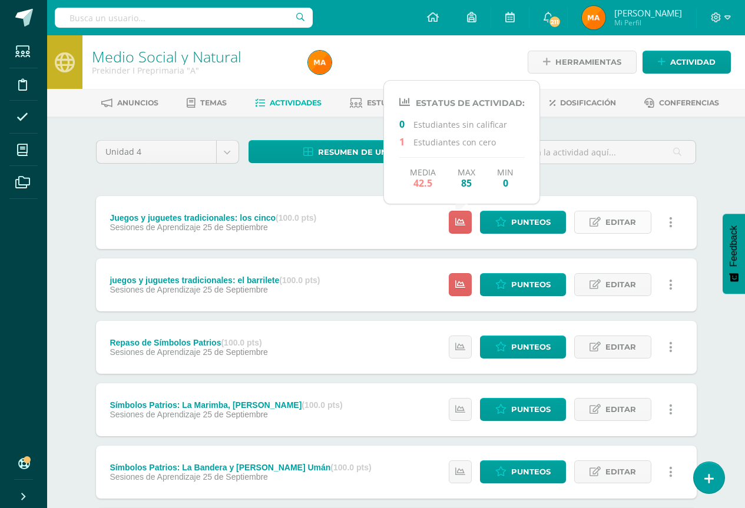
click at [616, 219] on span "Editar" at bounding box center [620, 222] width 31 height 22
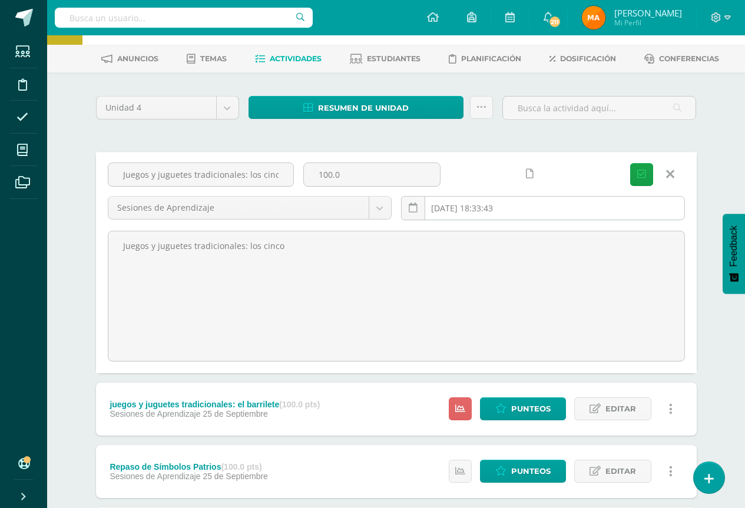
scroll to position [59, 0]
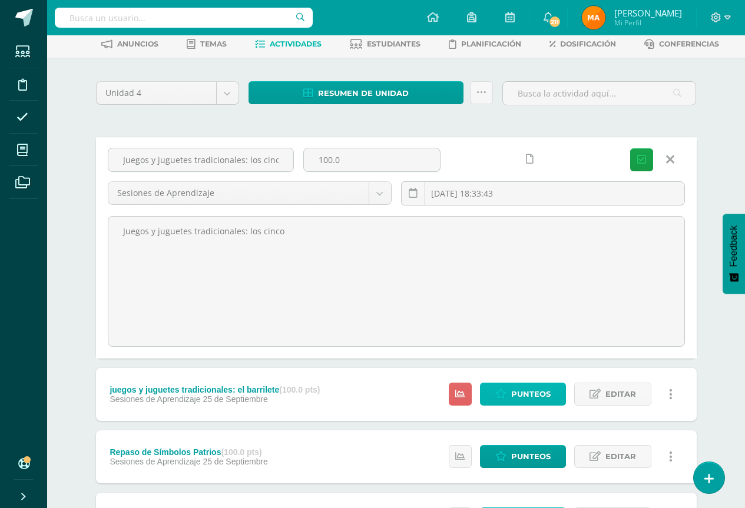
click at [530, 397] on span "Punteos" at bounding box center [530, 394] width 39 height 22
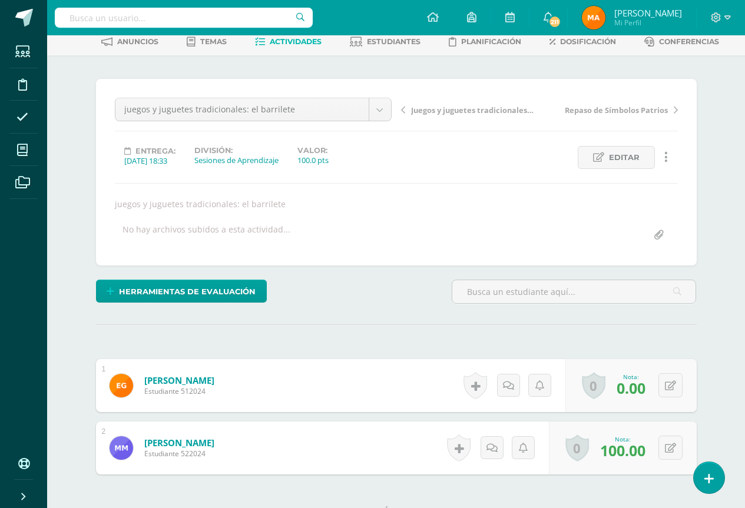
scroll to position [162, 0]
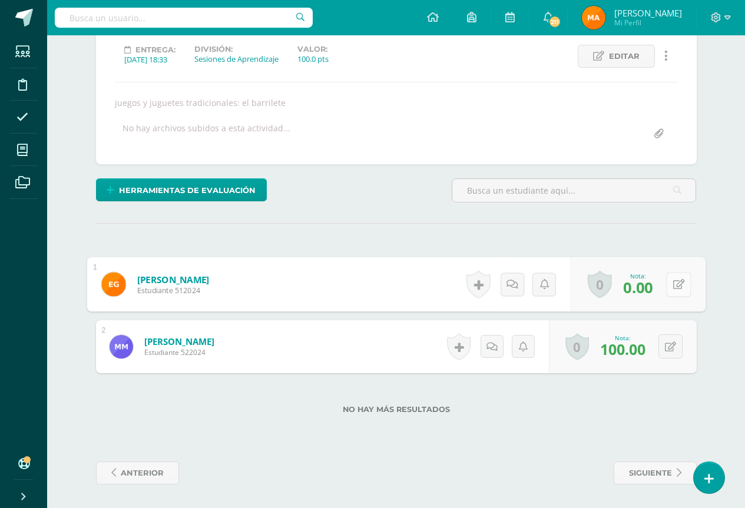
click at [668, 286] on button at bounding box center [678, 284] width 25 height 25
type input "80"
click at [642, 296] on link at bounding box center [647, 289] width 24 height 24
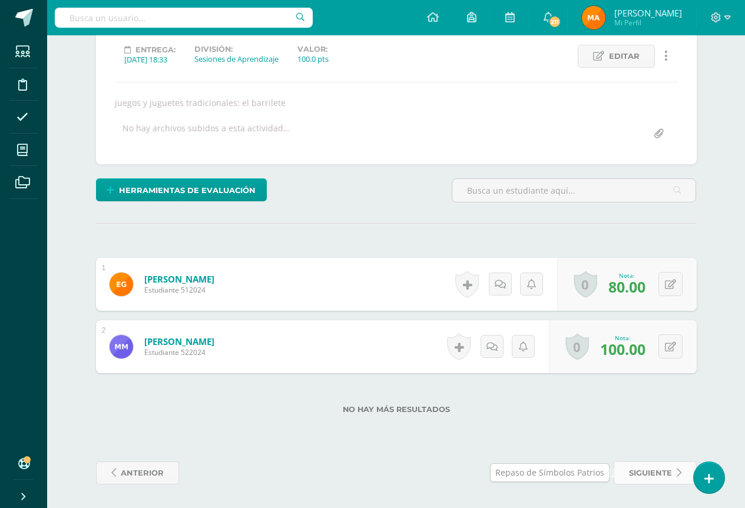
click at [666, 469] on span "siguiente" at bounding box center [650, 473] width 43 height 22
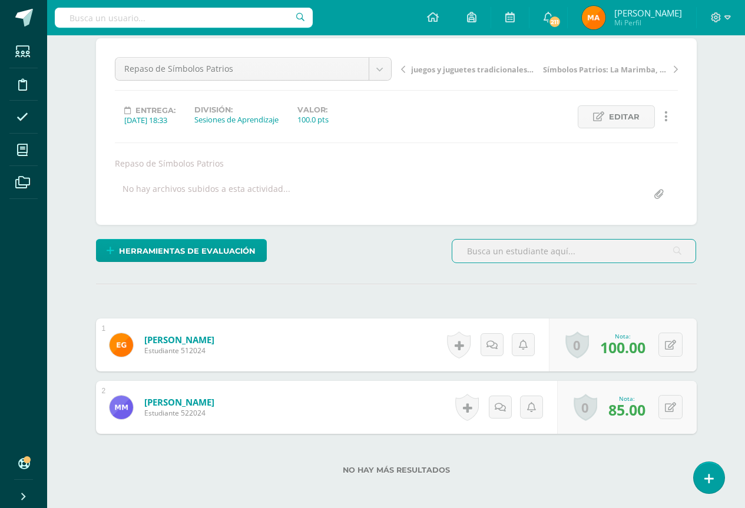
scroll to position [162, 0]
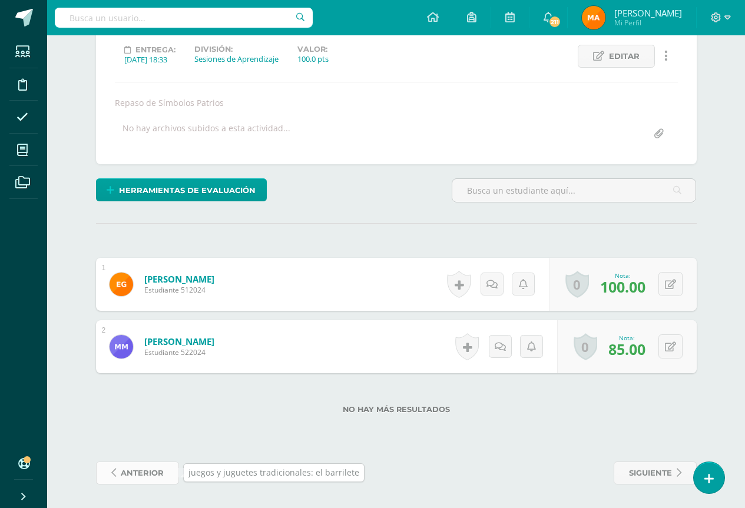
click at [164, 479] on link "anterior" at bounding box center [137, 473] width 83 height 23
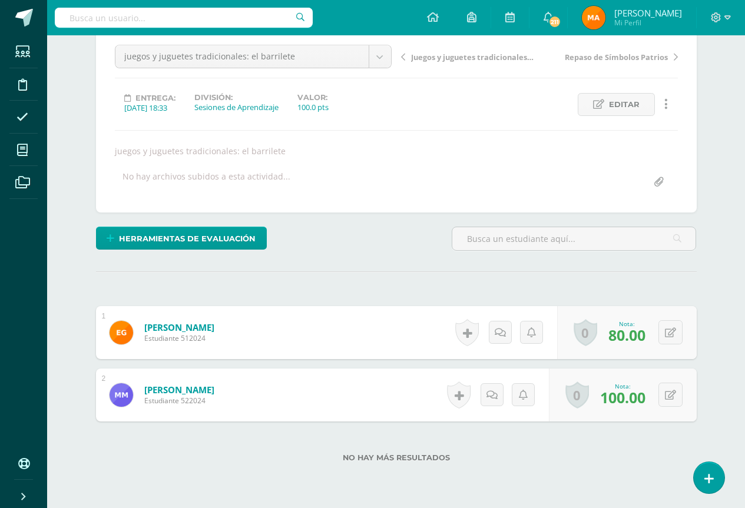
scroll to position [162, 0]
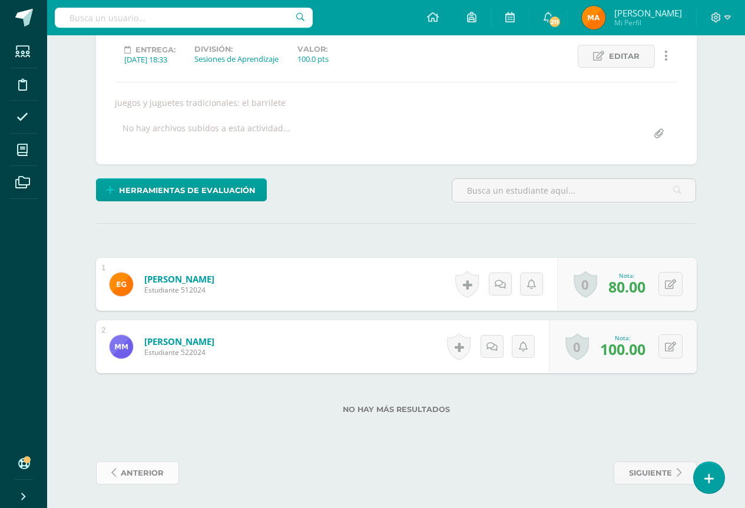
click at [154, 472] on span "anterior" at bounding box center [142, 473] width 43 height 22
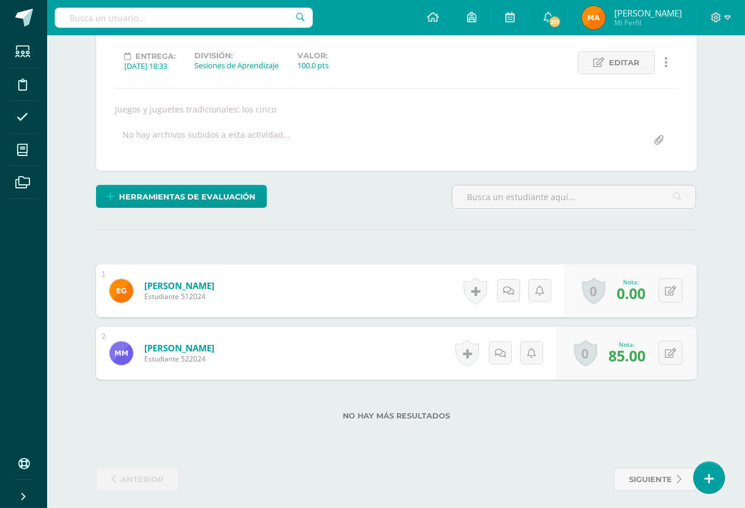
scroll to position [162, 0]
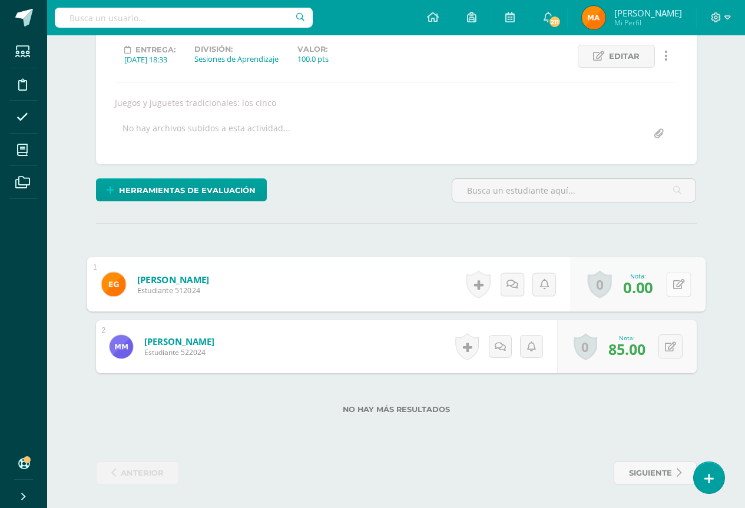
click at [671, 287] on button at bounding box center [678, 284] width 25 height 25
type input "80"
click at [639, 295] on link at bounding box center [647, 289] width 24 height 24
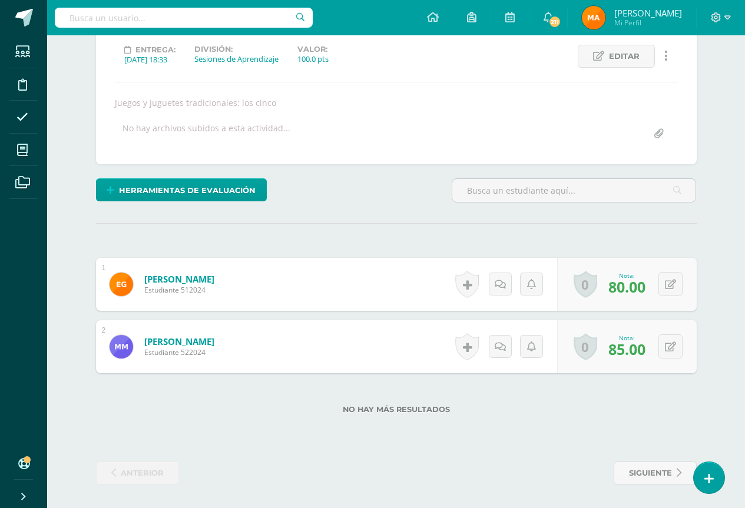
scroll to position [0, 0]
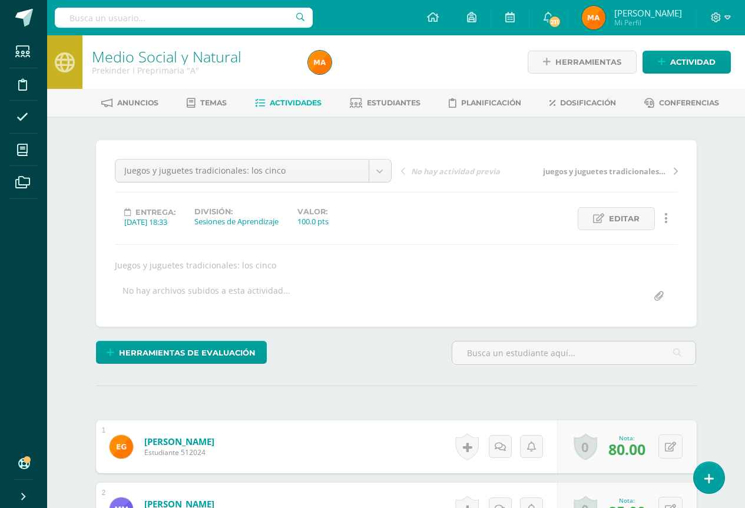
click at [278, 101] on span "Actividades" at bounding box center [296, 102] width 52 height 9
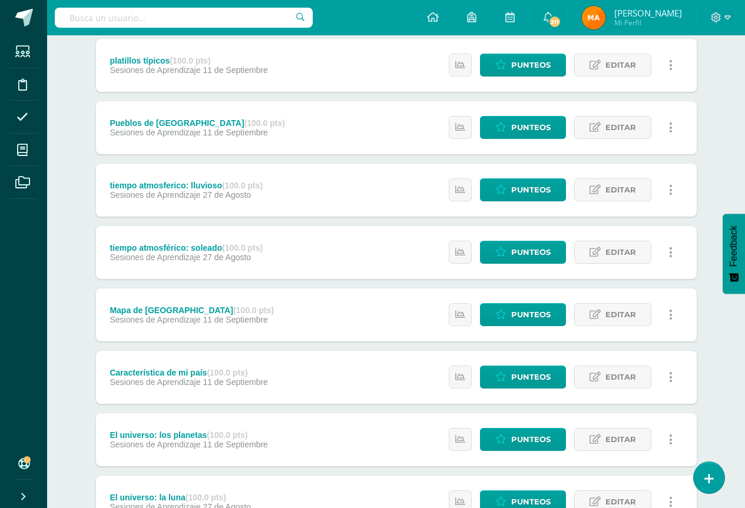
scroll to position [474, 0]
